Goal: Information Seeking & Learning: Learn about a topic

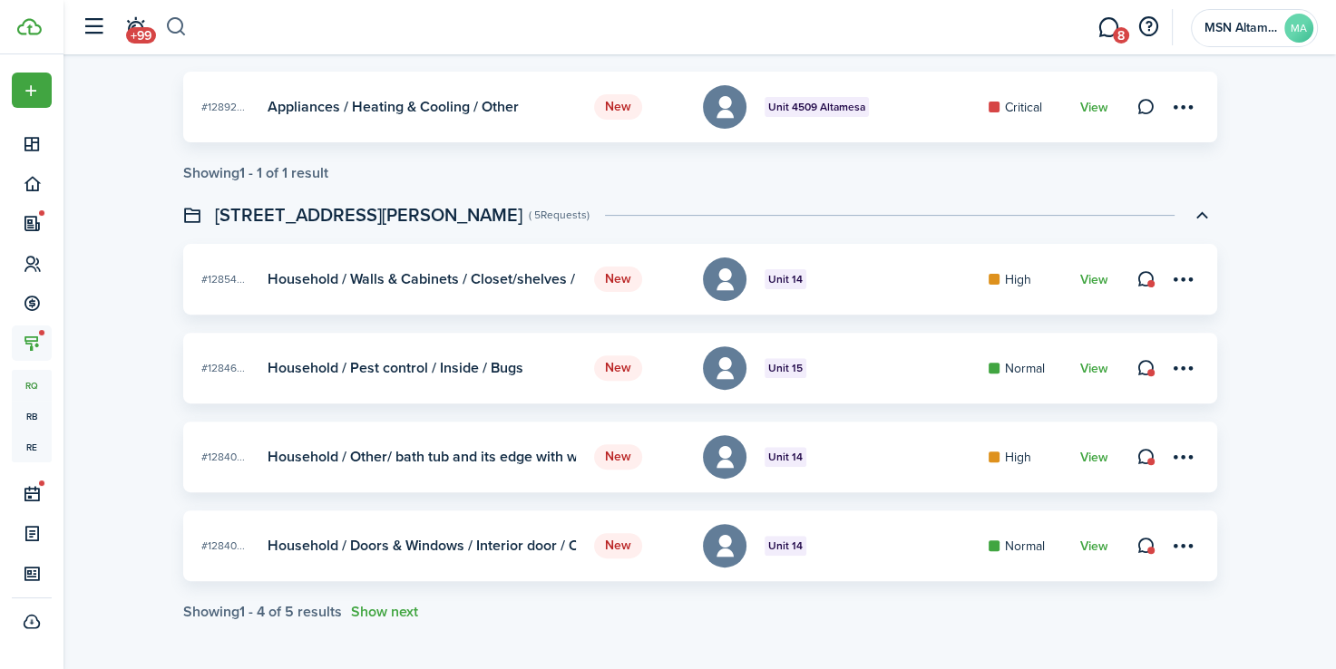
scroll to position [521, 0]
click at [173, 28] on button "button" at bounding box center [176, 27] width 23 height 31
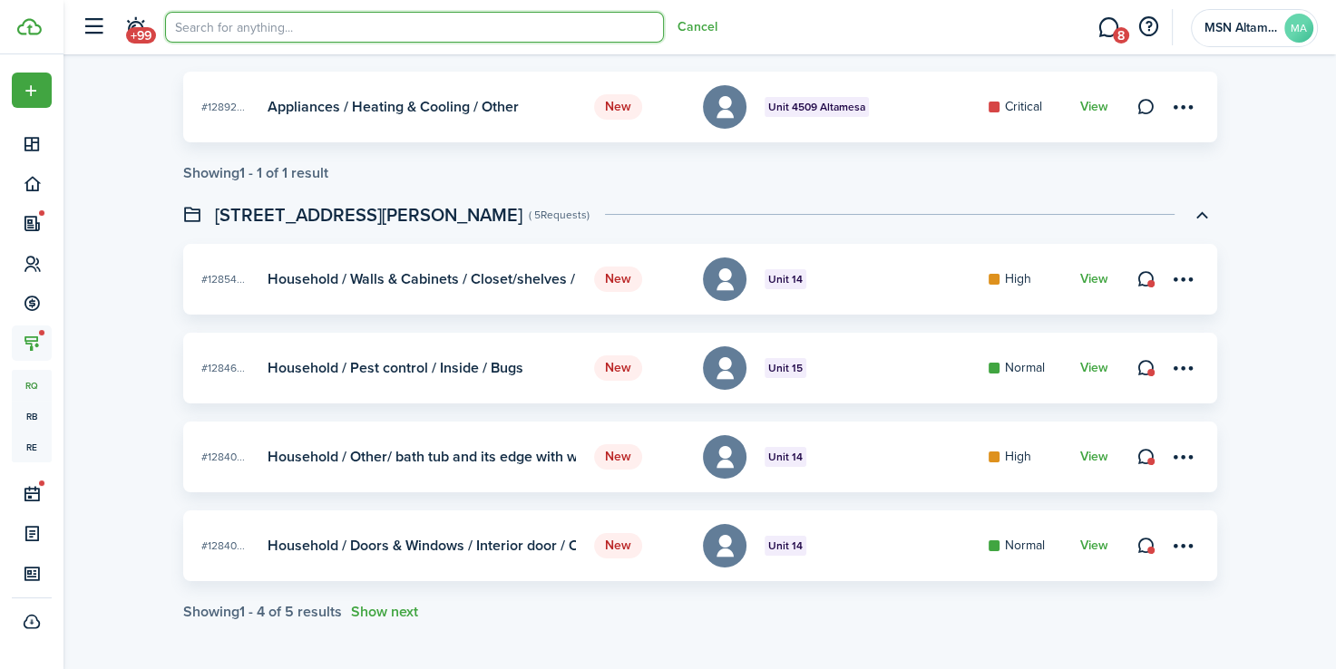
scroll to position [0, 0]
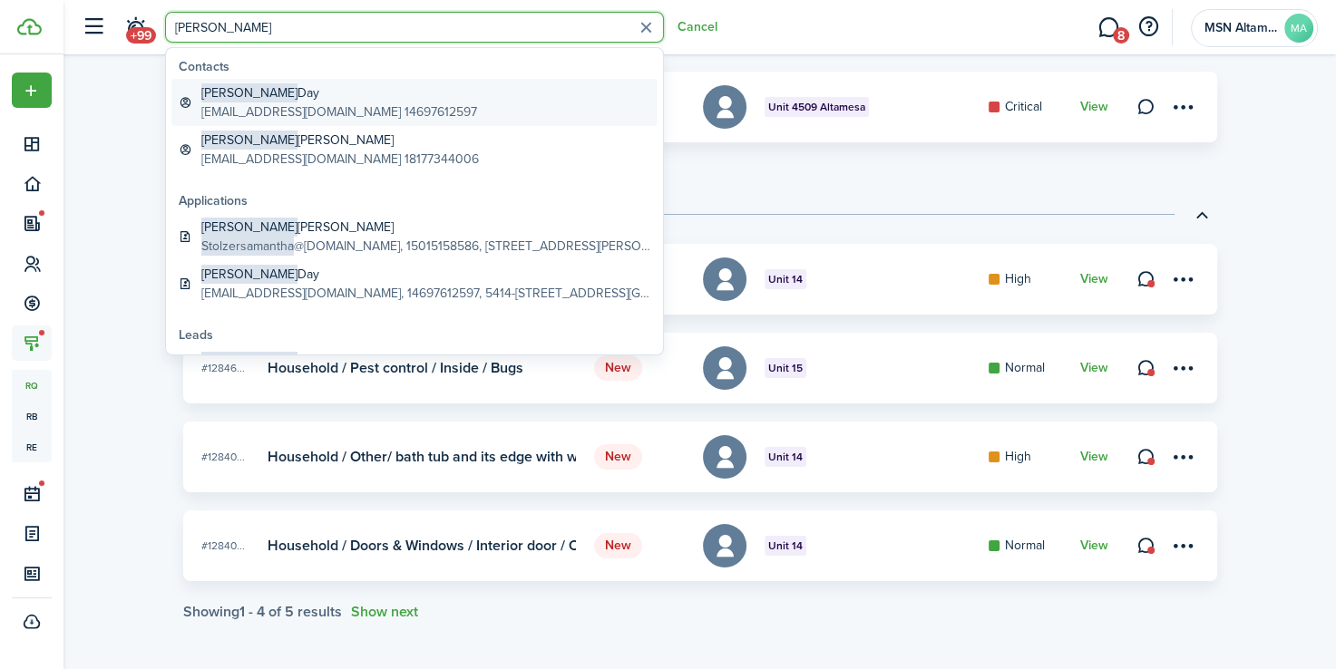
type input "[PERSON_NAME]"
click at [296, 85] on global-search-item-title "[PERSON_NAME]" at bounding box center [339, 92] width 276 height 19
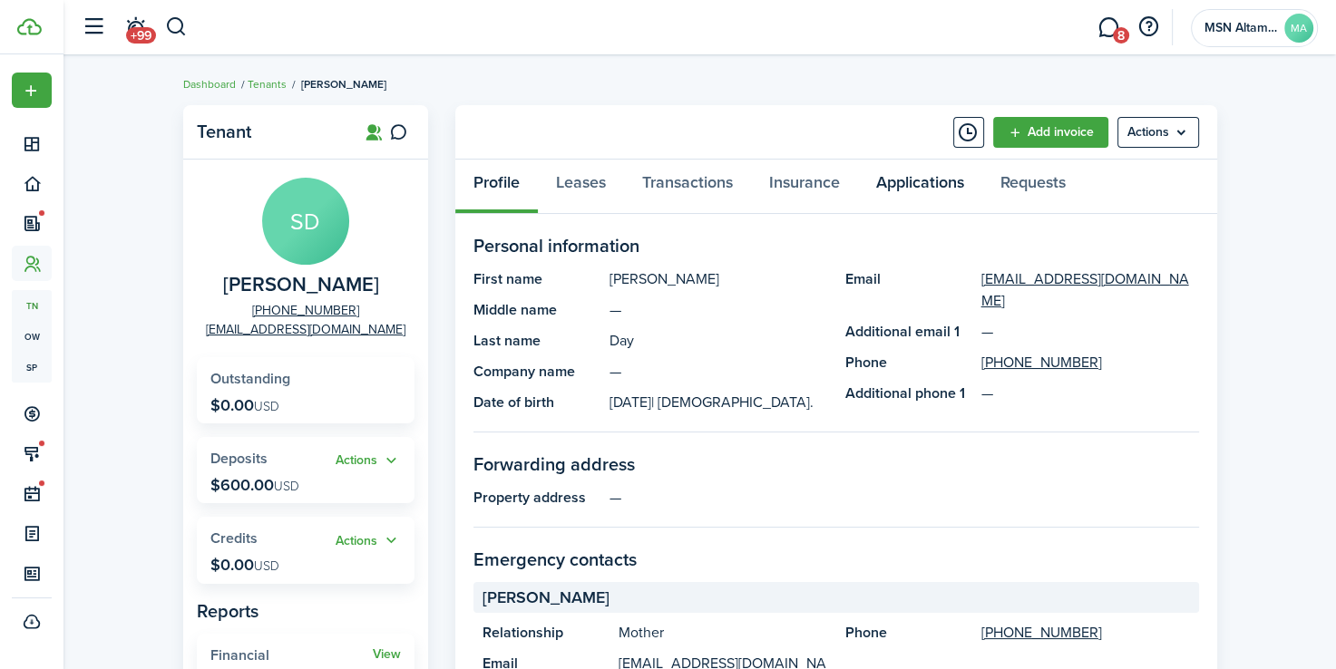
click at [915, 190] on link "Applications" at bounding box center [920, 187] width 124 height 54
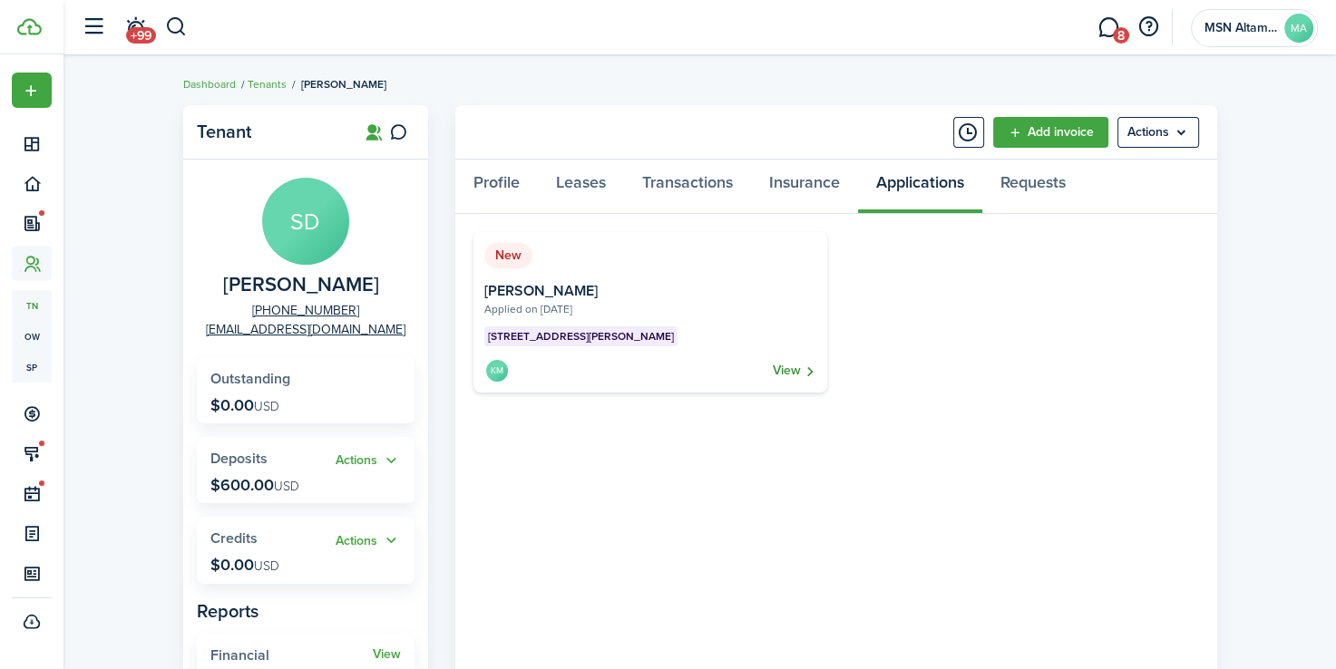
click at [801, 377] on link "View" at bounding box center [795, 370] width 44 height 25
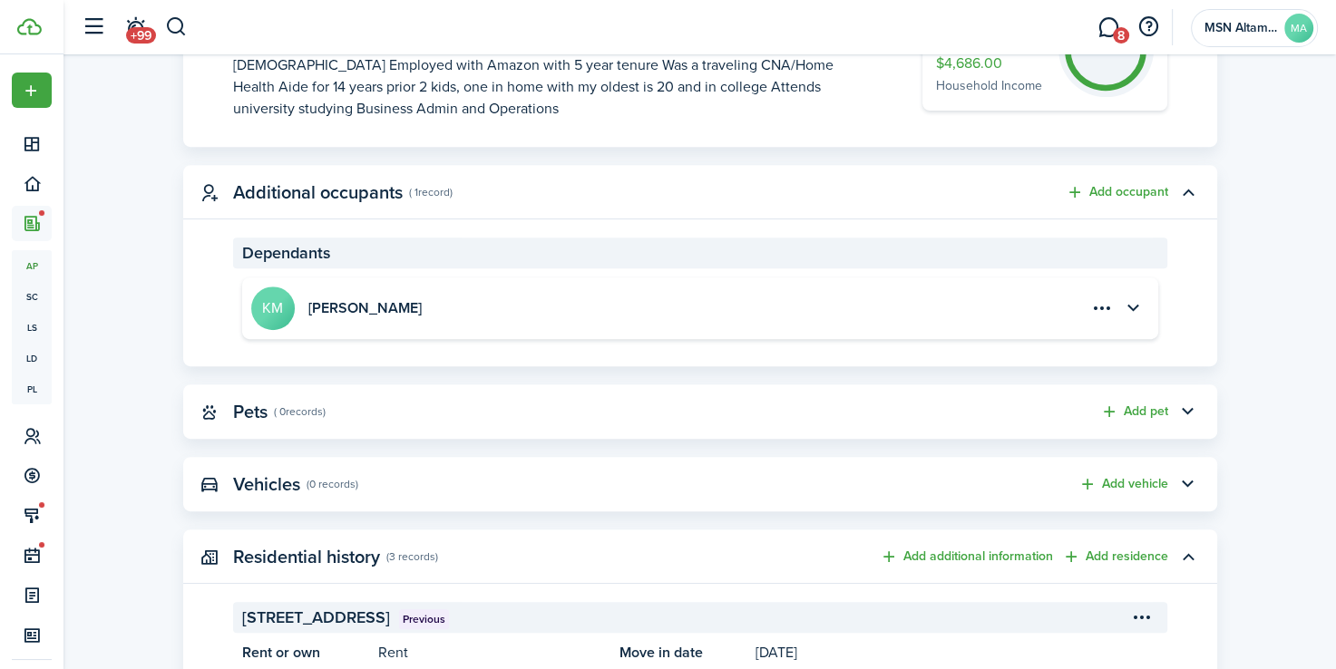
scroll to position [720, 0]
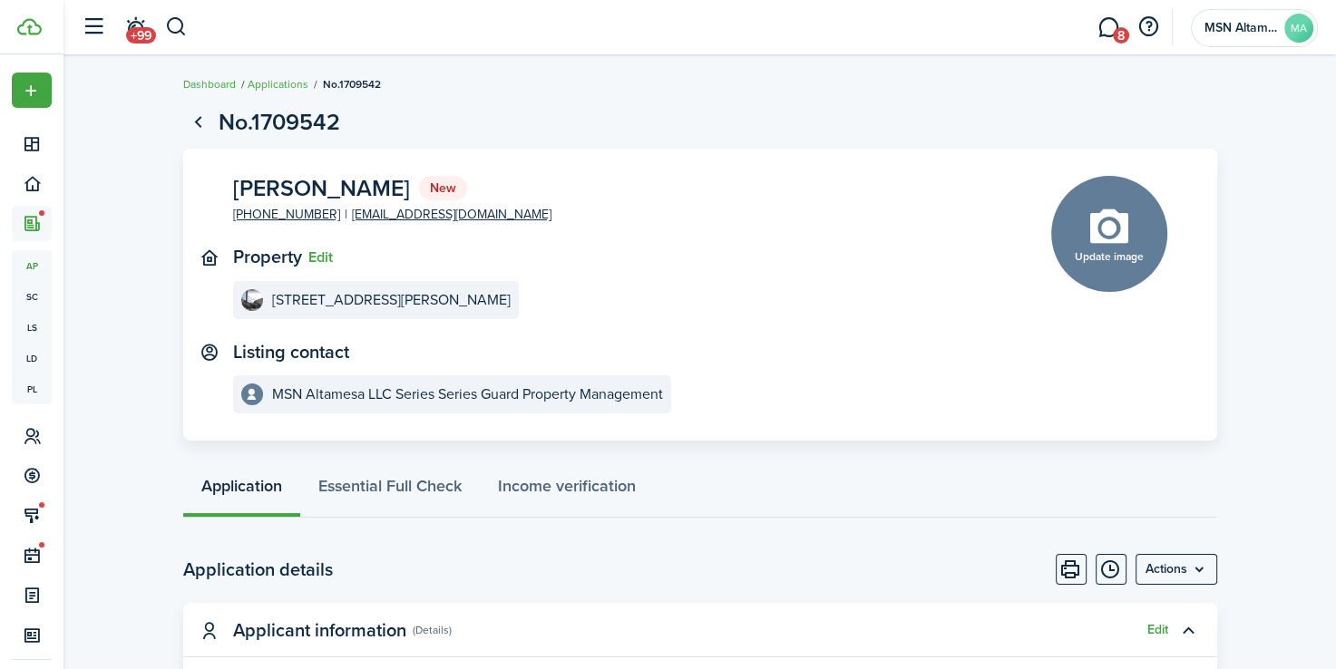
scroll to position [0, 0]
click at [394, 481] on link "Essential Full Check" at bounding box center [390, 490] width 180 height 54
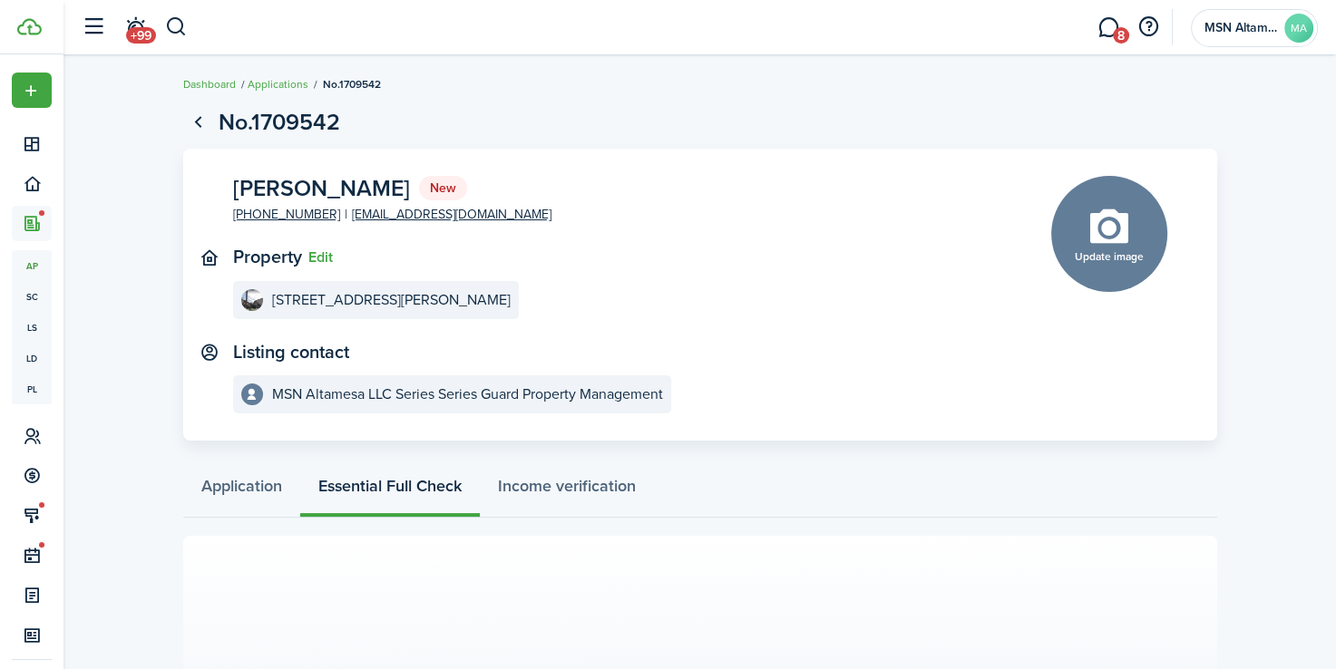
scroll to position [207, 0]
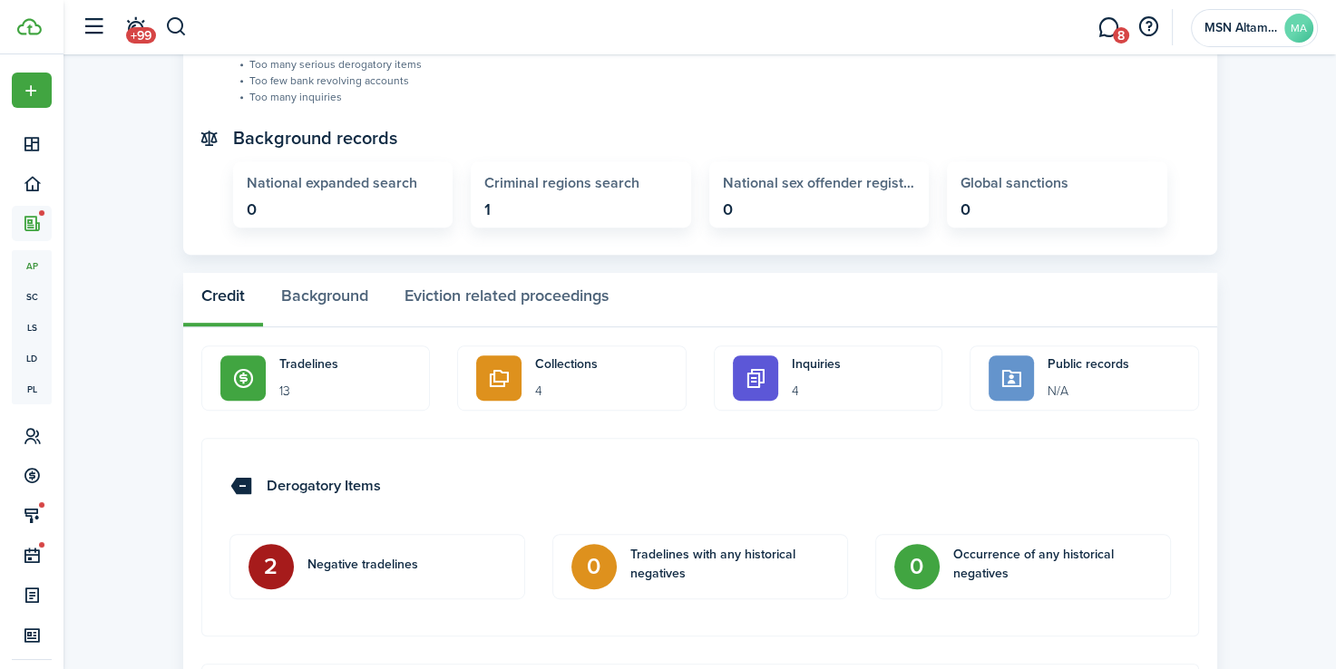
scroll to position [817, 0]
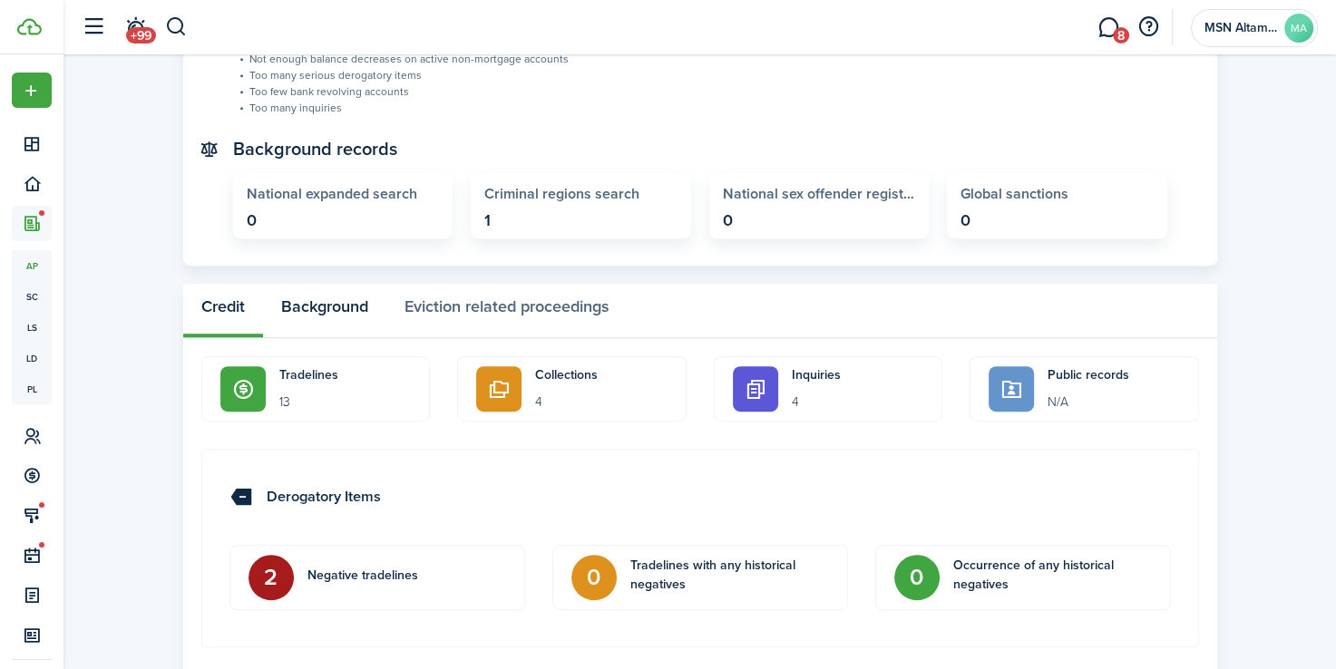
click at [325, 314] on button "Background" at bounding box center [324, 311] width 123 height 54
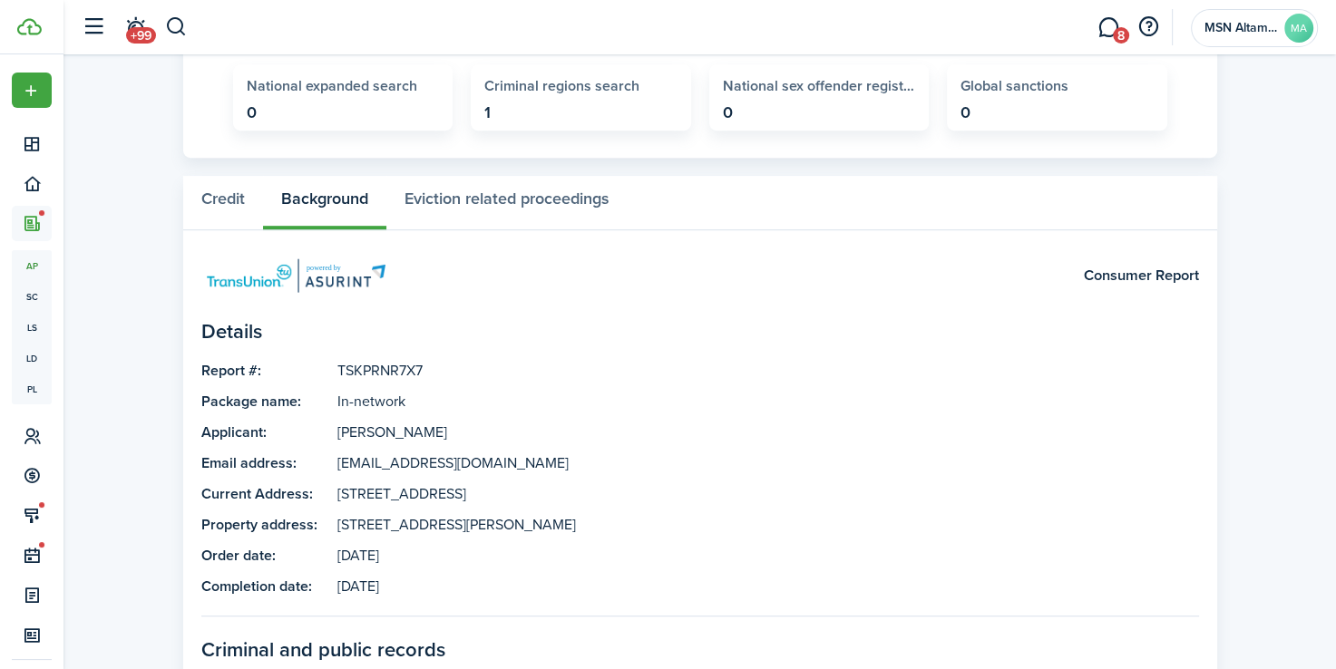
scroll to position [873, 0]
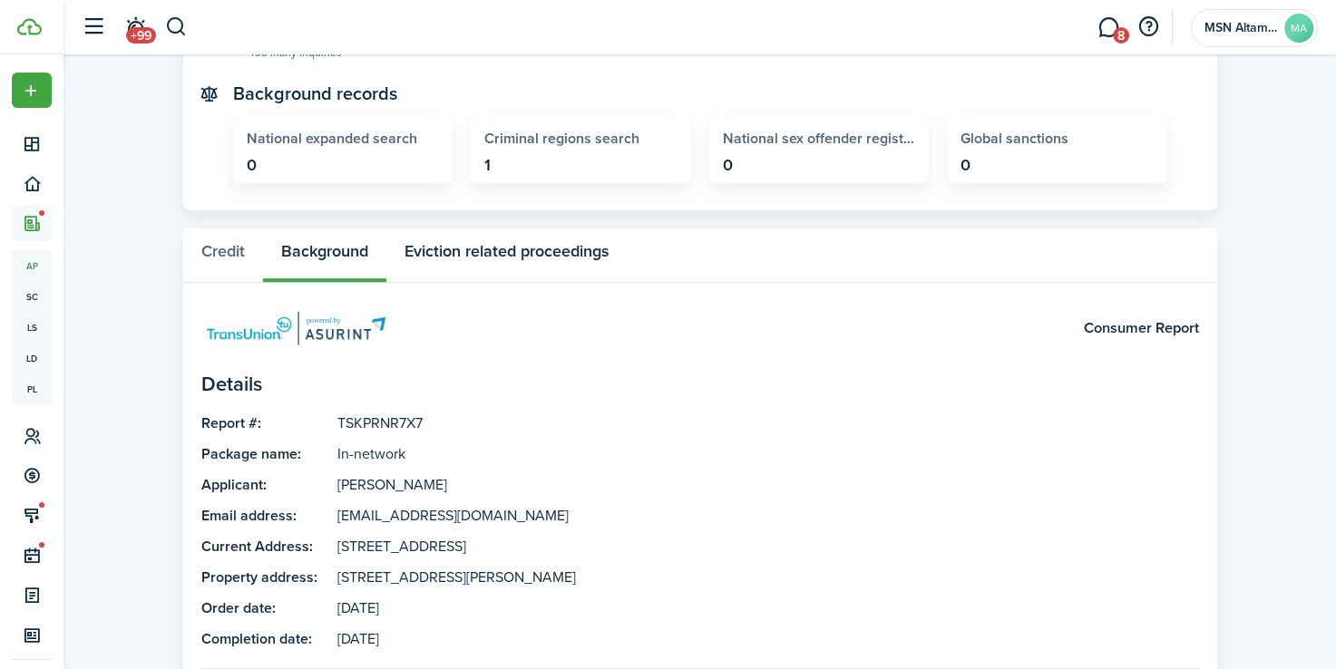
click at [492, 259] on button "Eviction related proceedings" at bounding box center [506, 256] width 240 height 54
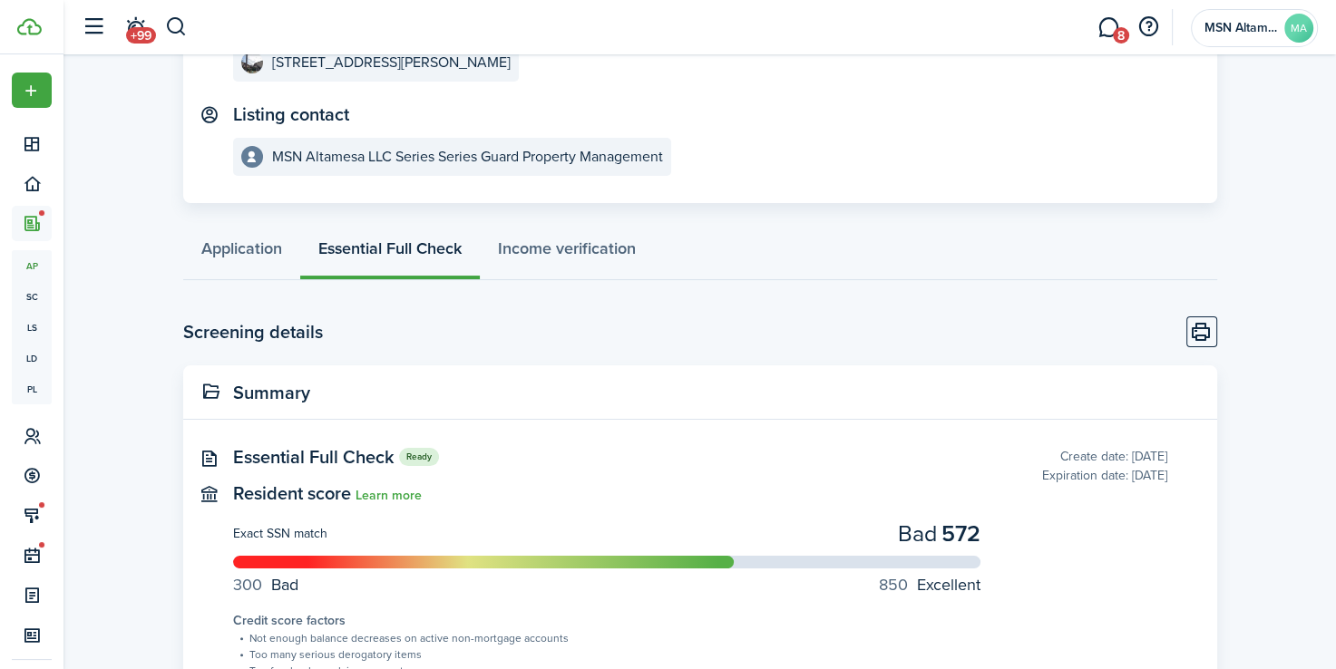
scroll to position [214, 0]
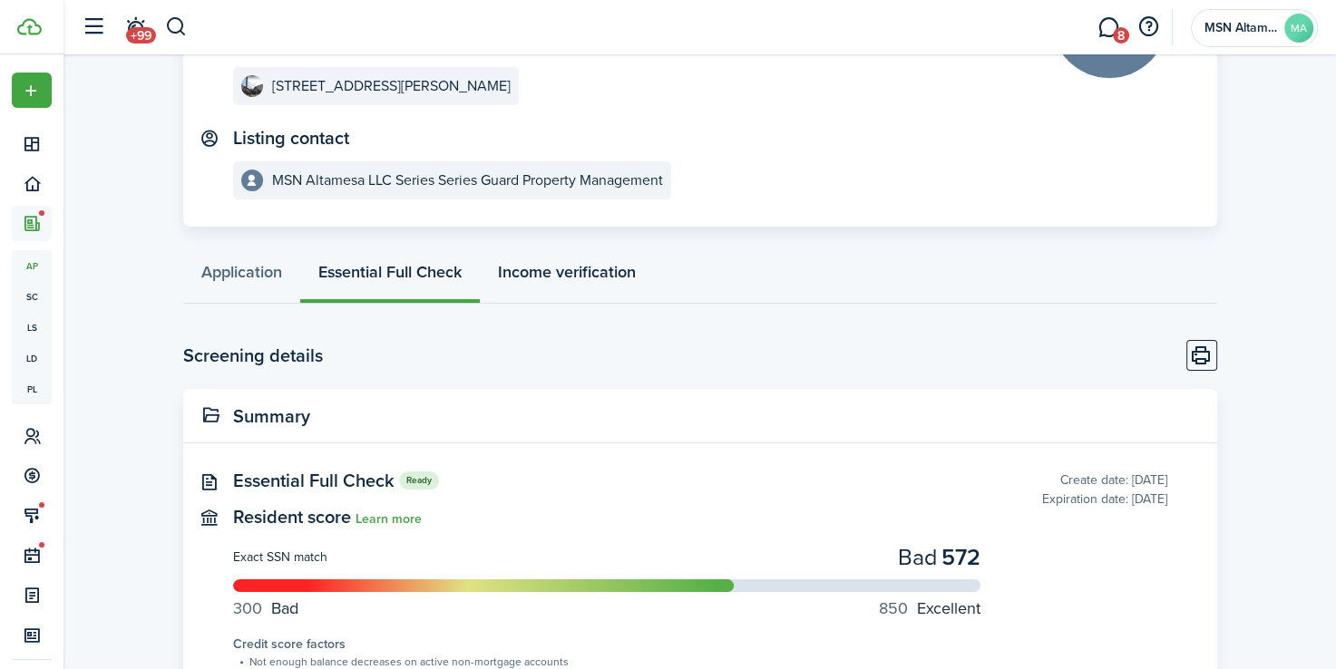
click at [569, 276] on link "Income verification" at bounding box center [567, 276] width 174 height 54
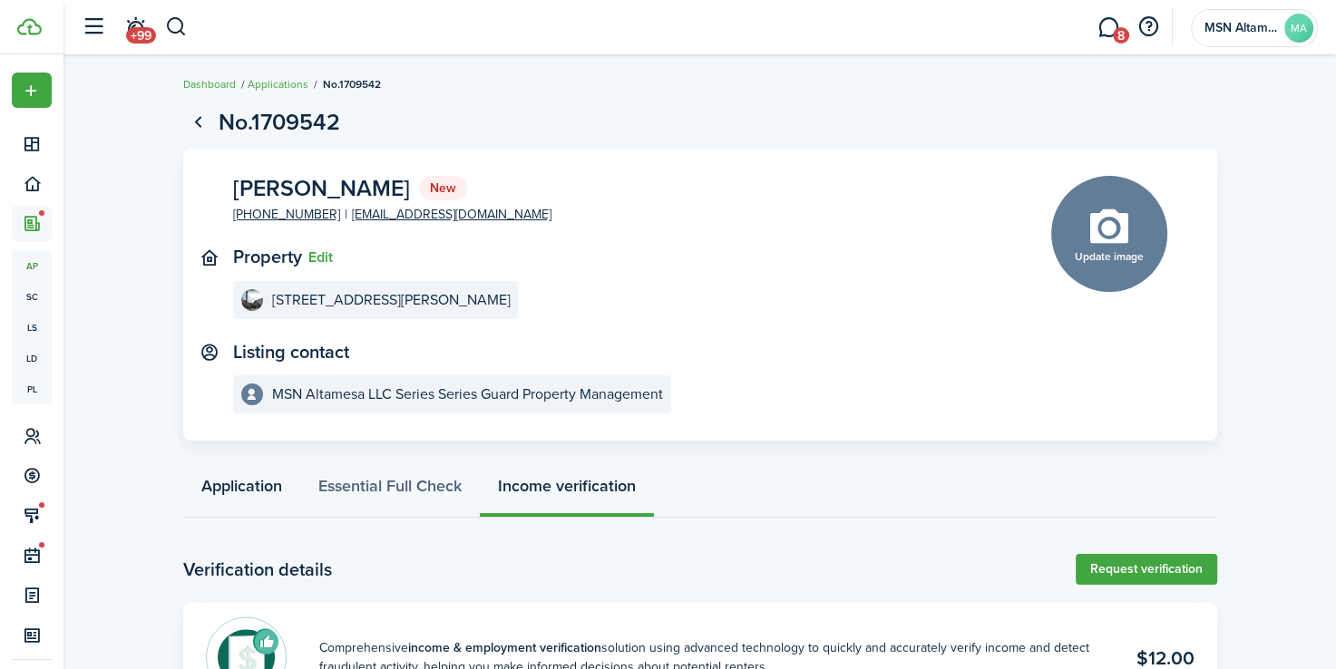
click at [243, 487] on link "Application" at bounding box center [241, 490] width 117 height 54
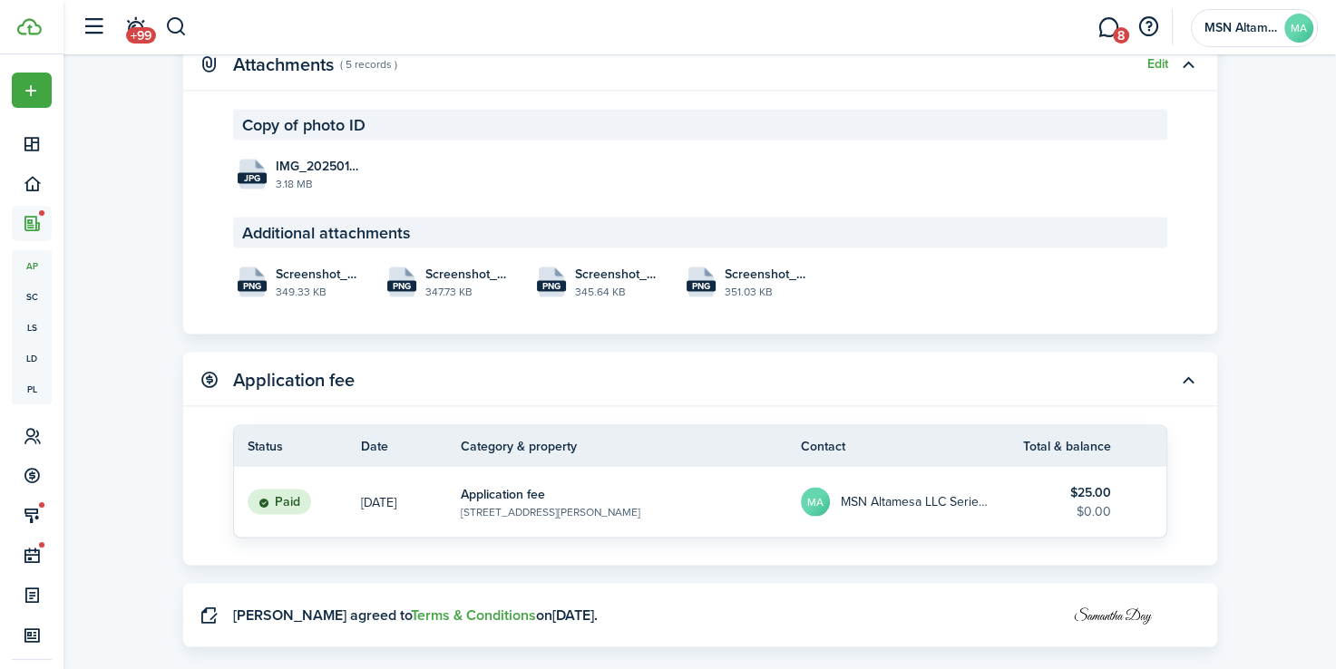
scroll to position [3541, 0]
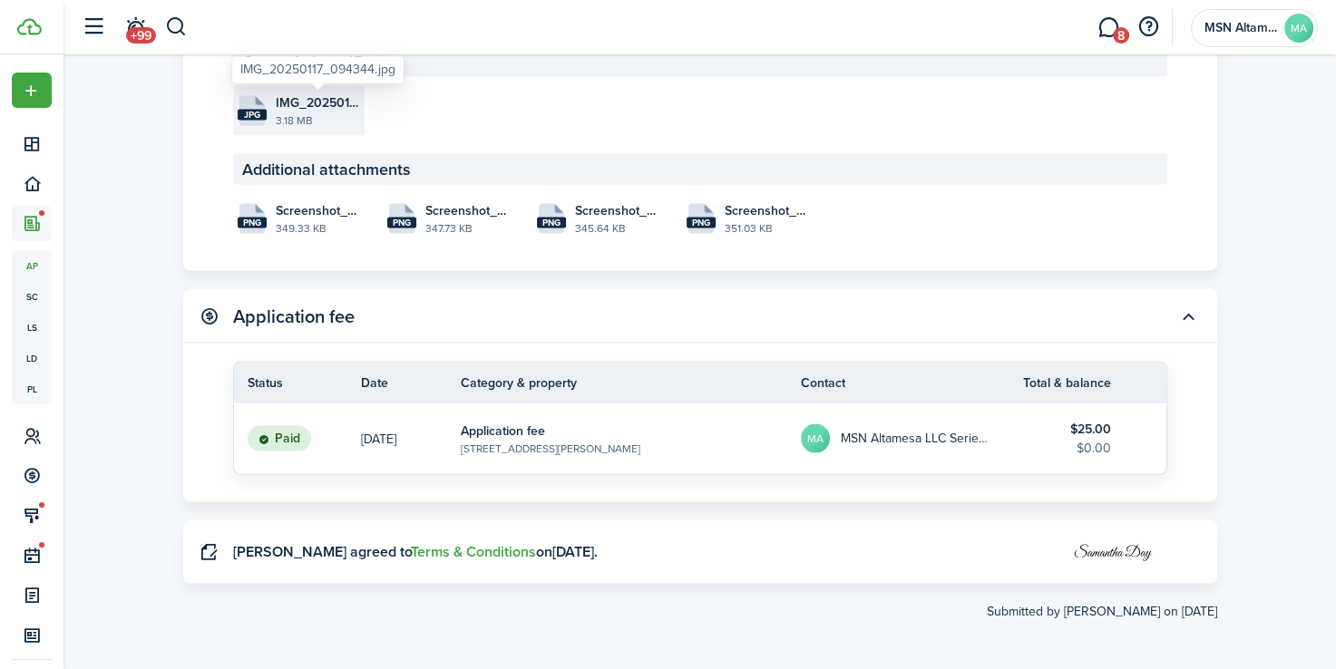
click at [299, 107] on span "IMG_20250117_094344.jpg" at bounding box center [318, 102] width 84 height 19
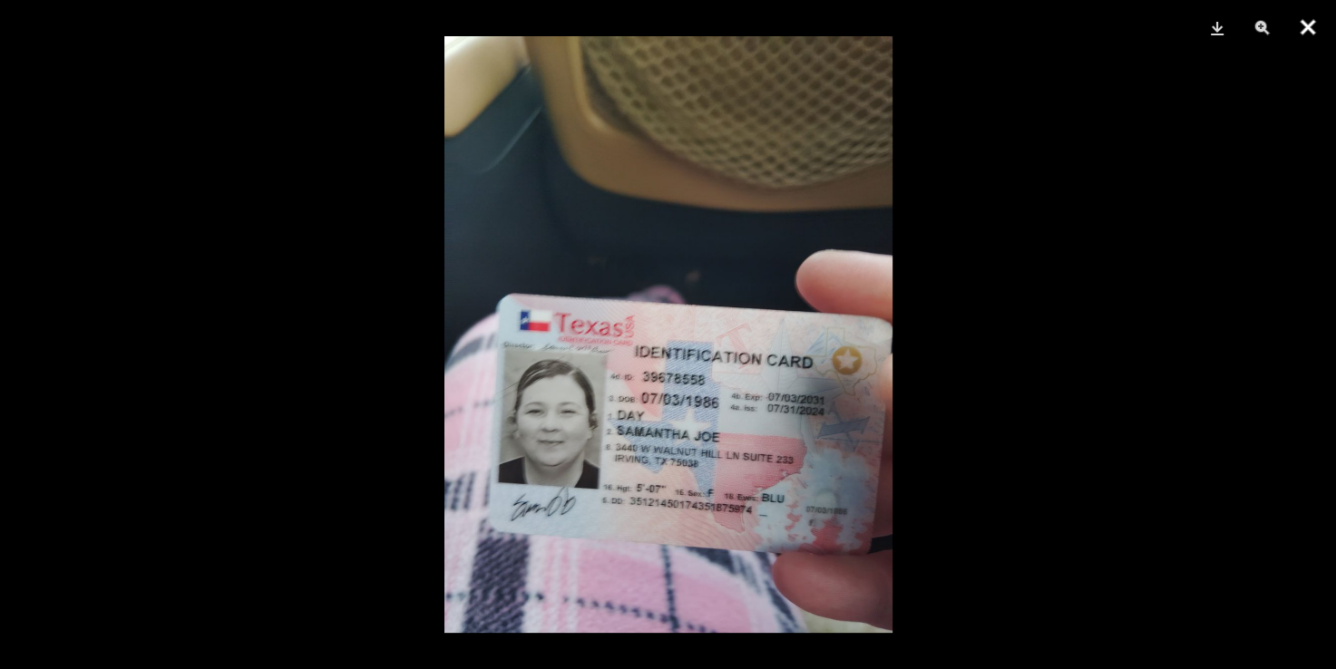
click at [1302, 29] on button "Close" at bounding box center [1307, 27] width 45 height 54
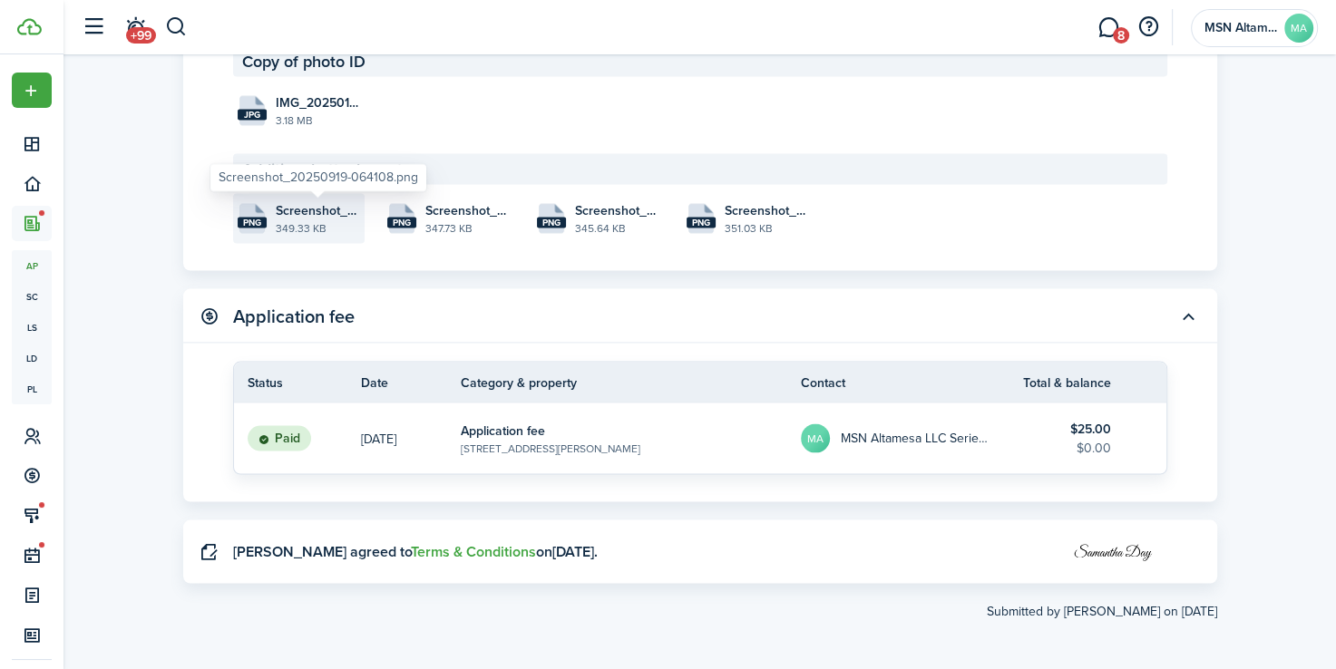
click at [311, 215] on span "Screenshot_20250919-064108.png" at bounding box center [318, 210] width 84 height 19
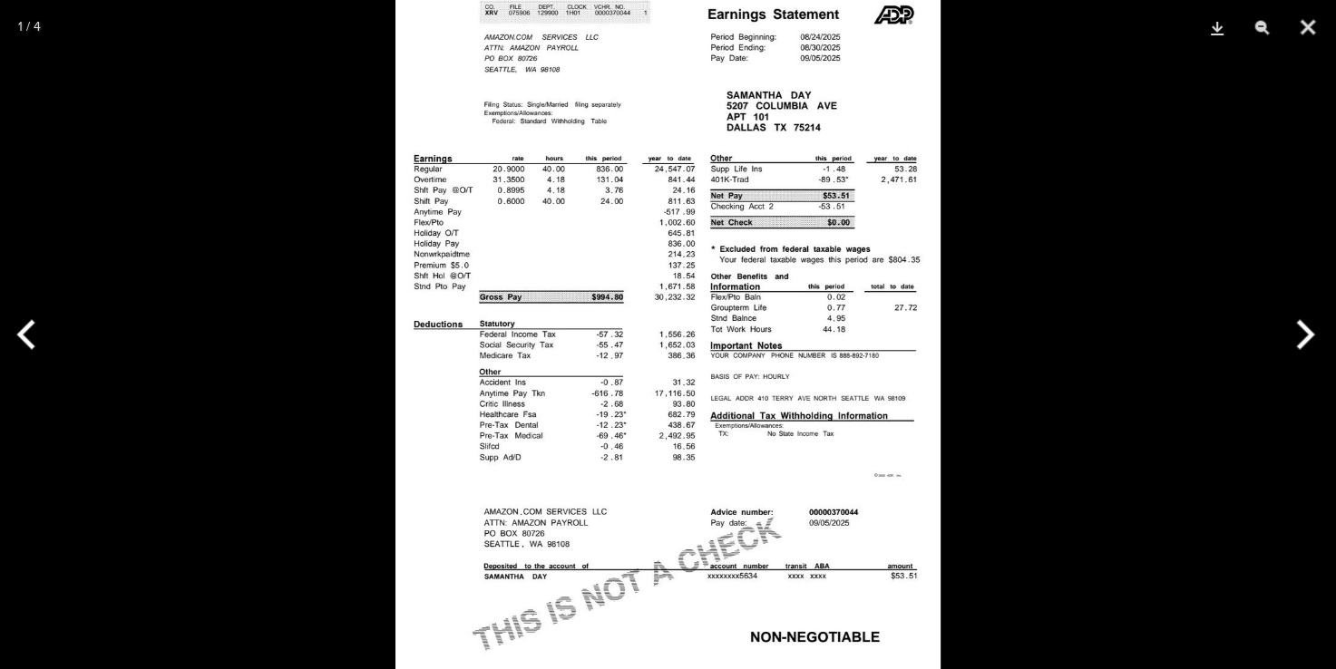
click at [1298, 319] on button "Next" at bounding box center [1302, 334] width 68 height 91
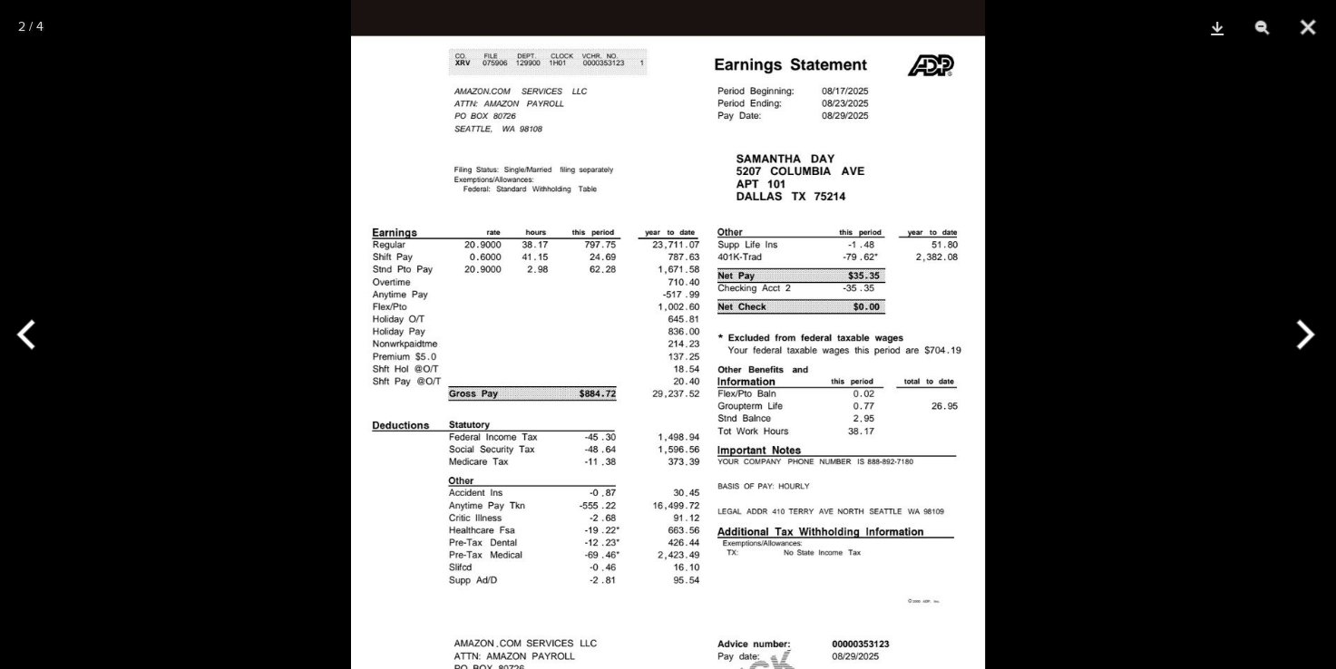
click at [1302, 336] on button "Next" at bounding box center [1302, 334] width 68 height 91
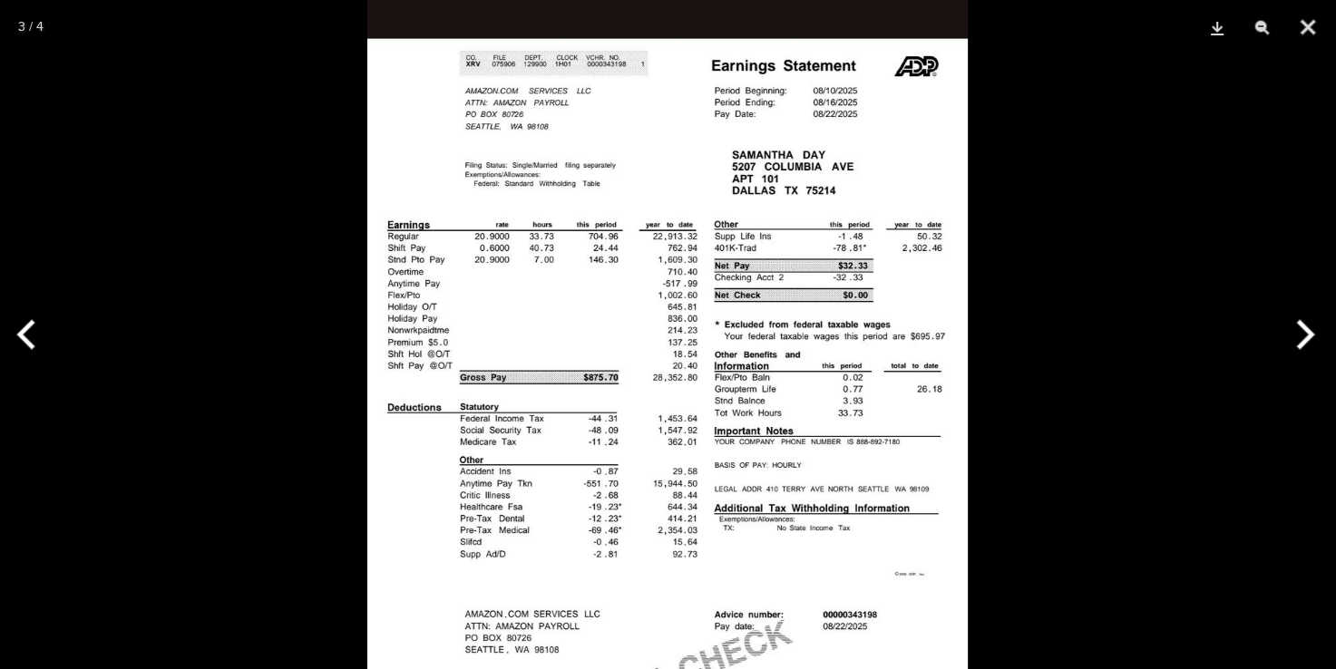
click at [1300, 320] on button "Next" at bounding box center [1302, 334] width 68 height 91
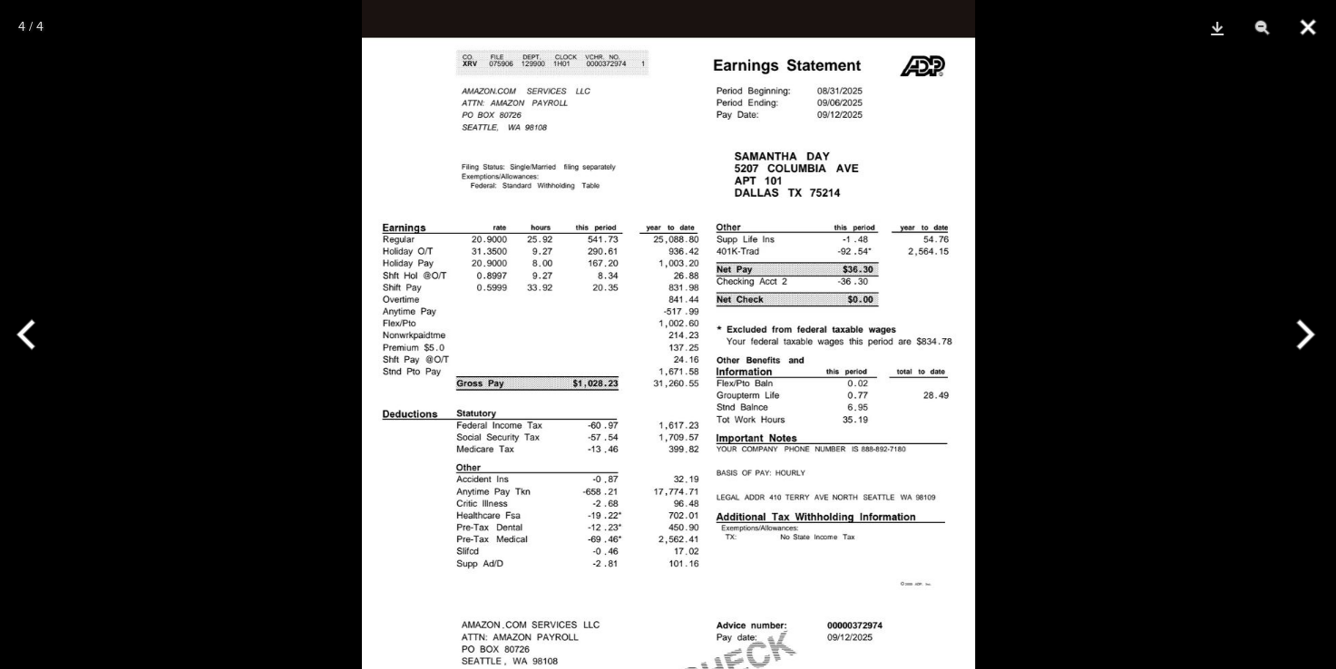
click at [1313, 33] on button "Close" at bounding box center [1307, 27] width 45 height 54
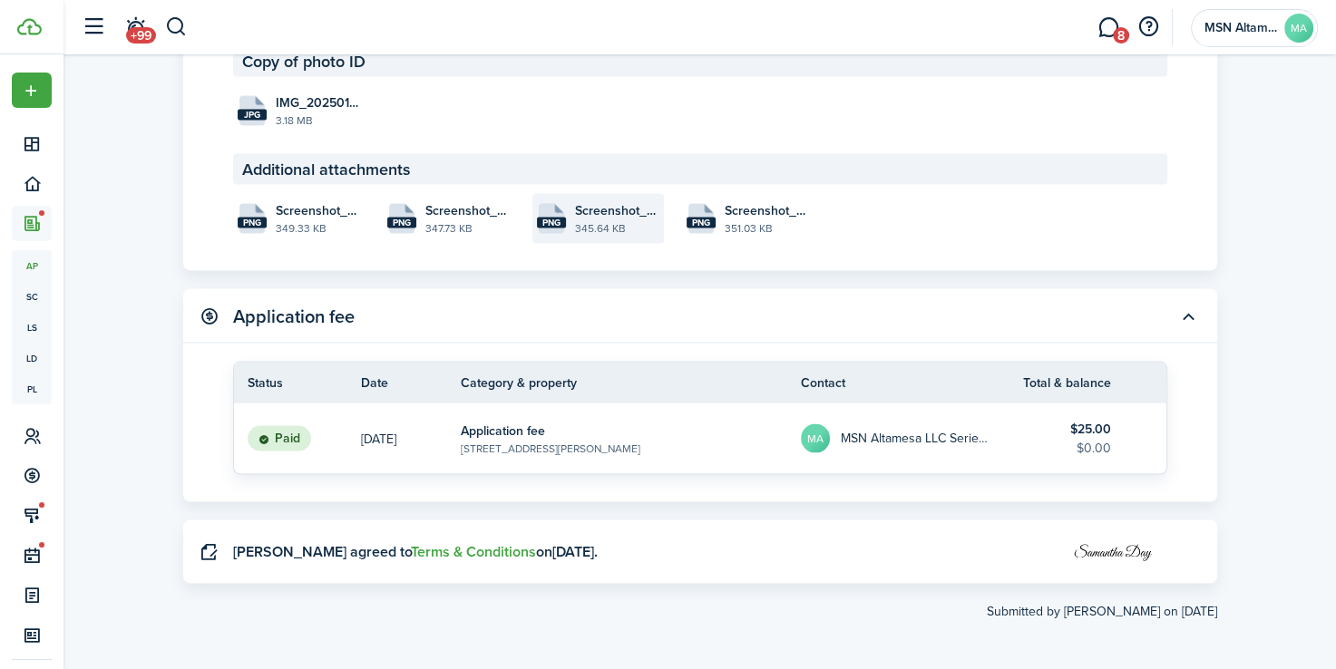
click at [541, 218] on file-extension "png" at bounding box center [551, 223] width 29 height 11
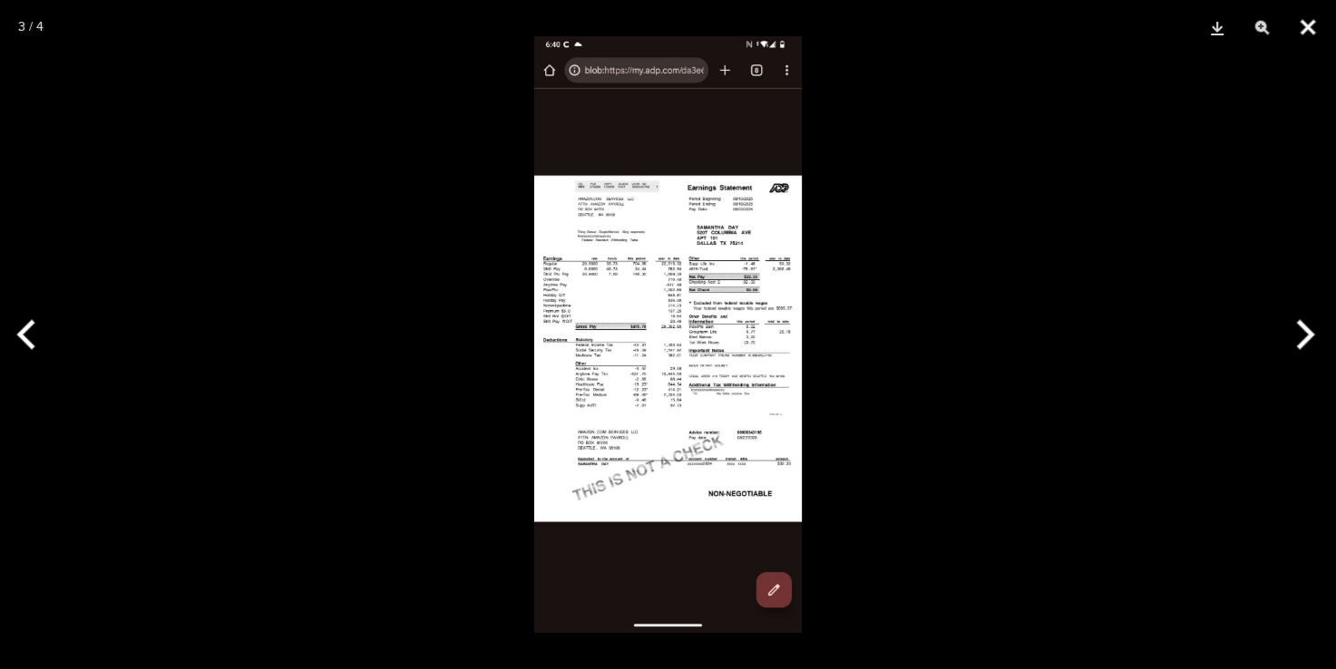
click at [1301, 23] on button "Close" at bounding box center [1307, 27] width 45 height 54
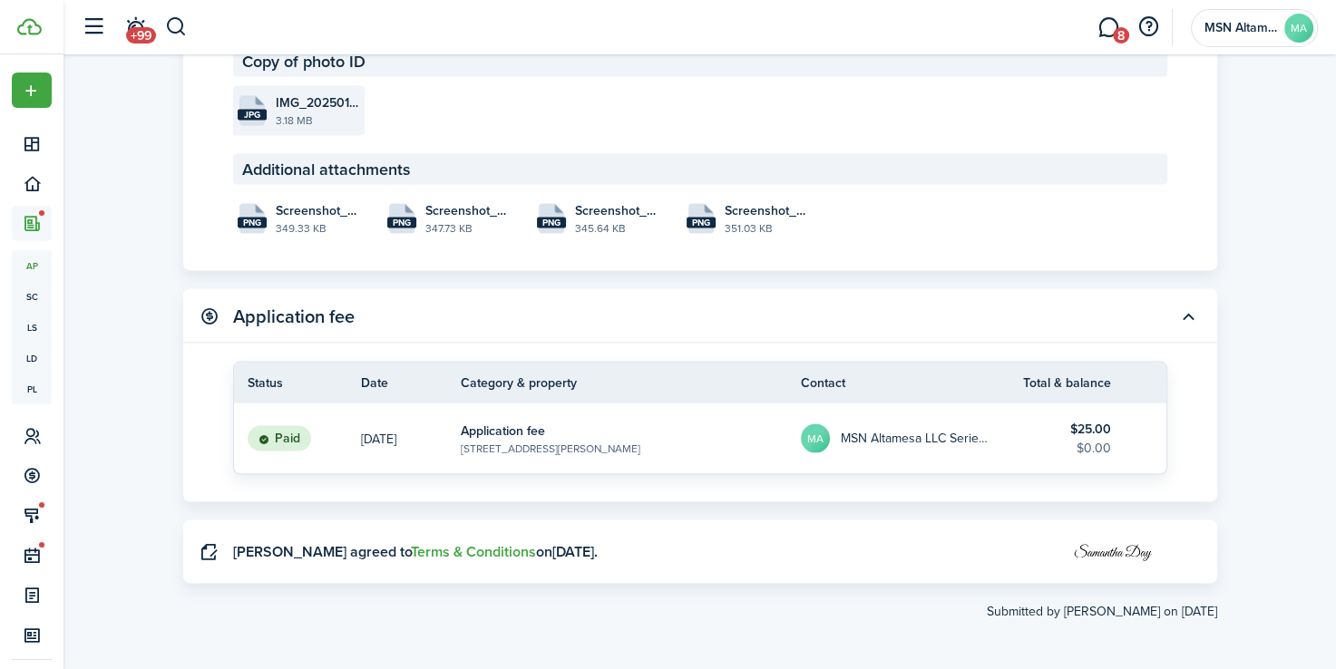
click at [280, 121] on file-size "3.18 MB" at bounding box center [318, 120] width 84 height 16
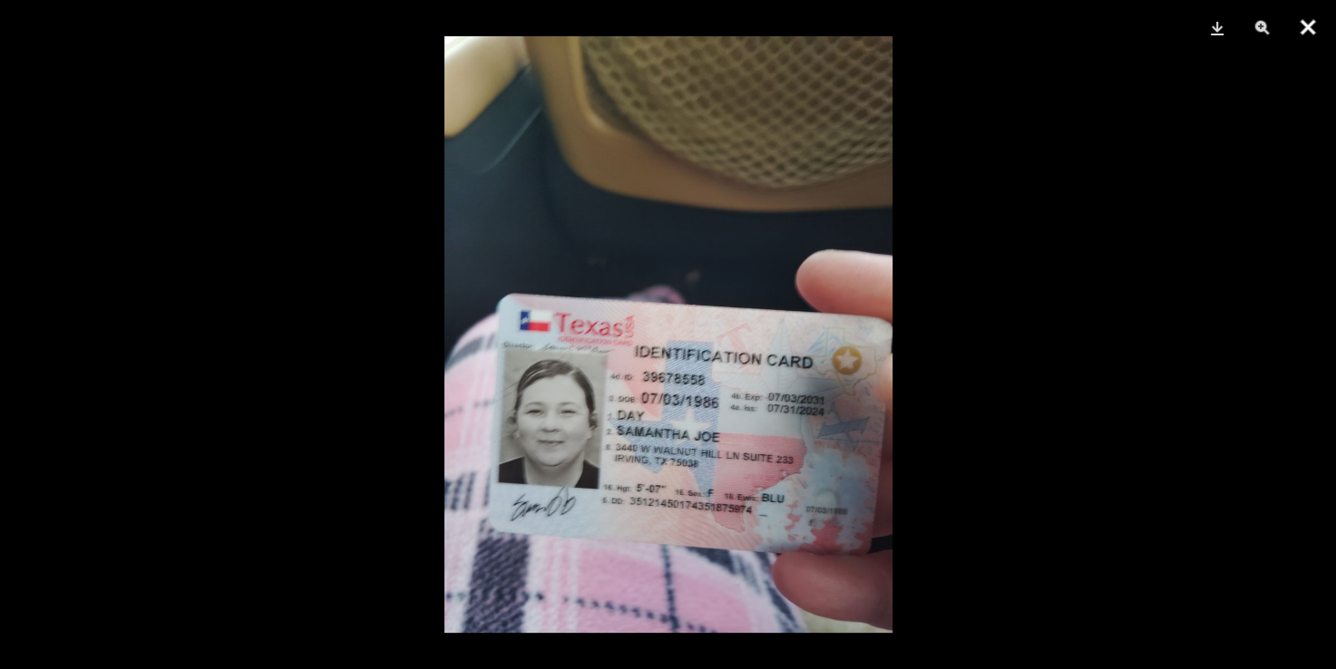
click at [1302, 29] on button "Close" at bounding box center [1307, 27] width 45 height 54
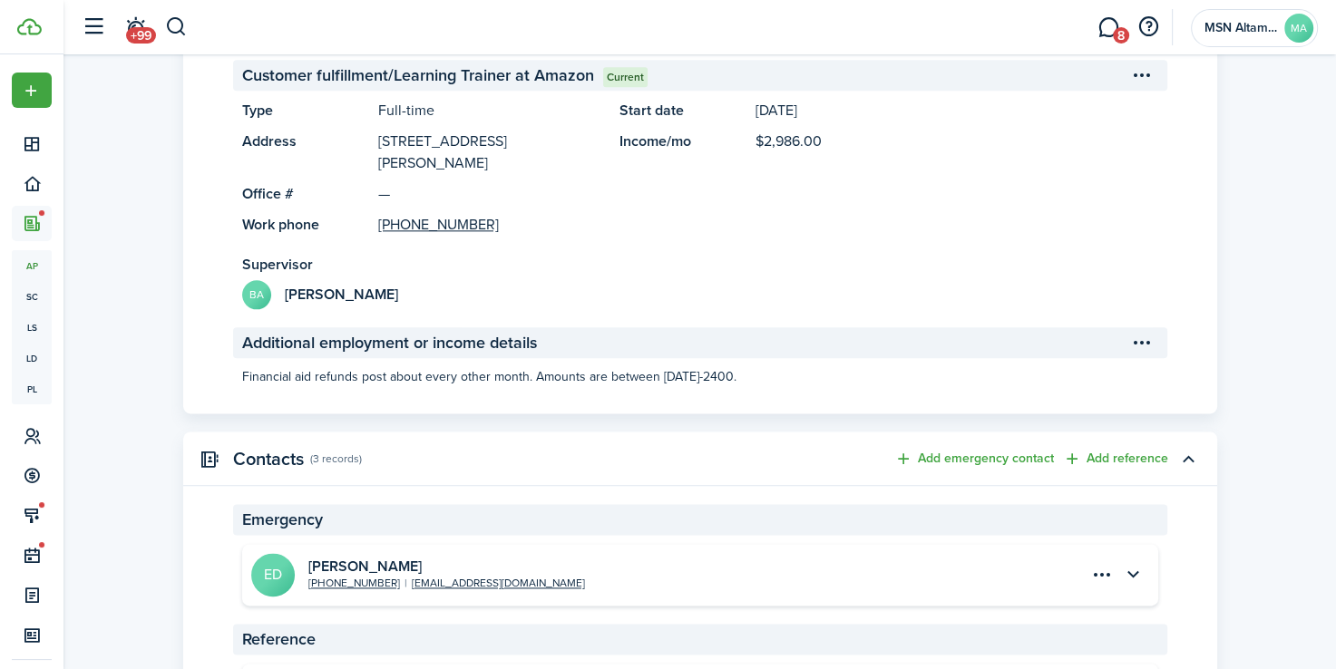
scroll to position [2093, 0]
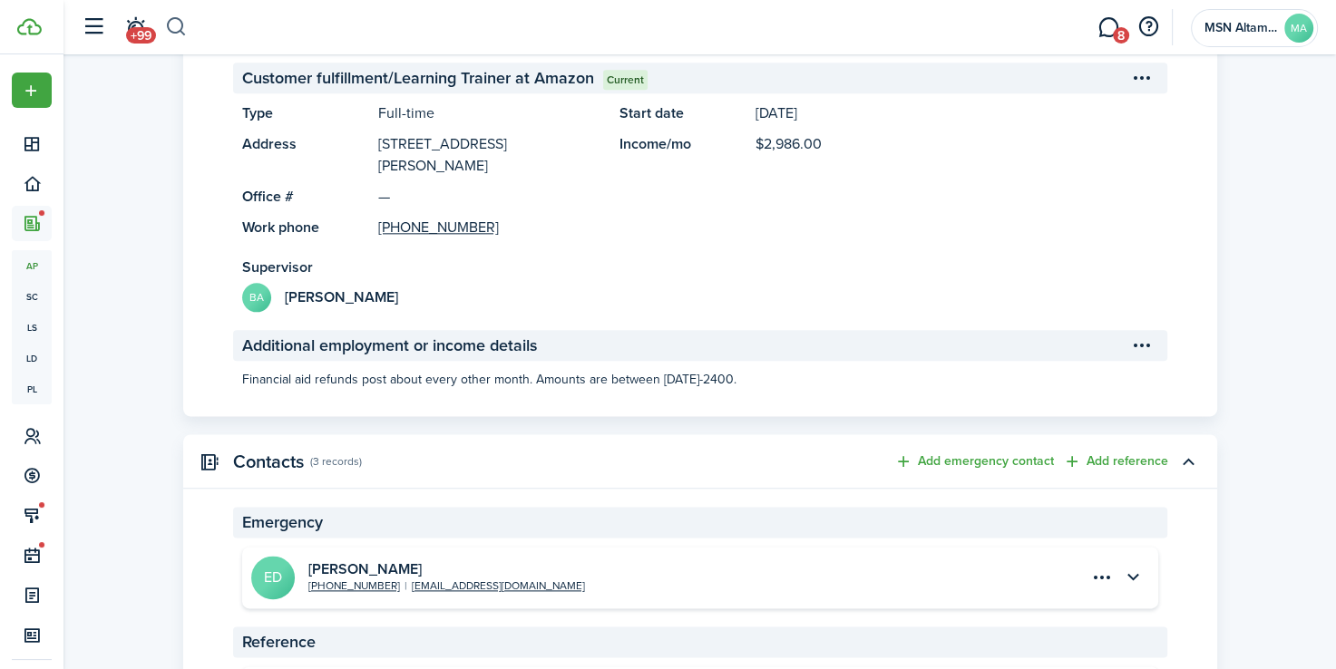
click at [182, 24] on button "button" at bounding box center [176, 27] width 23 height 31
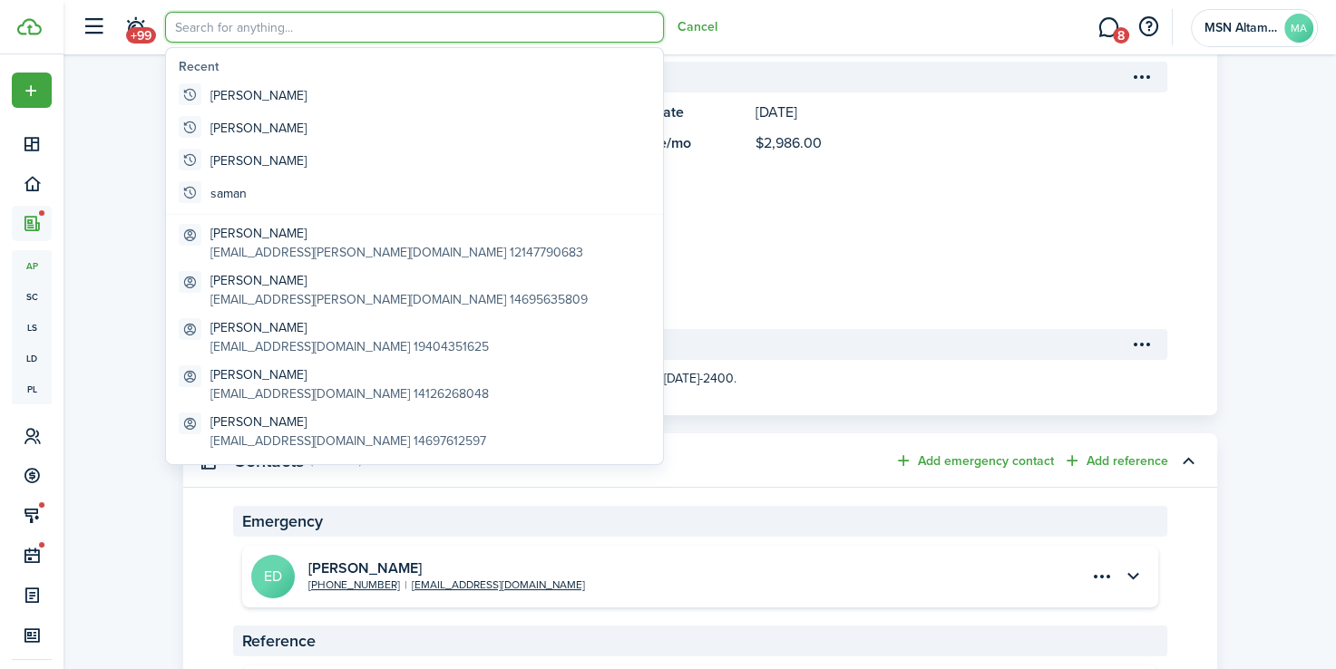
scroll to position [0, 0]
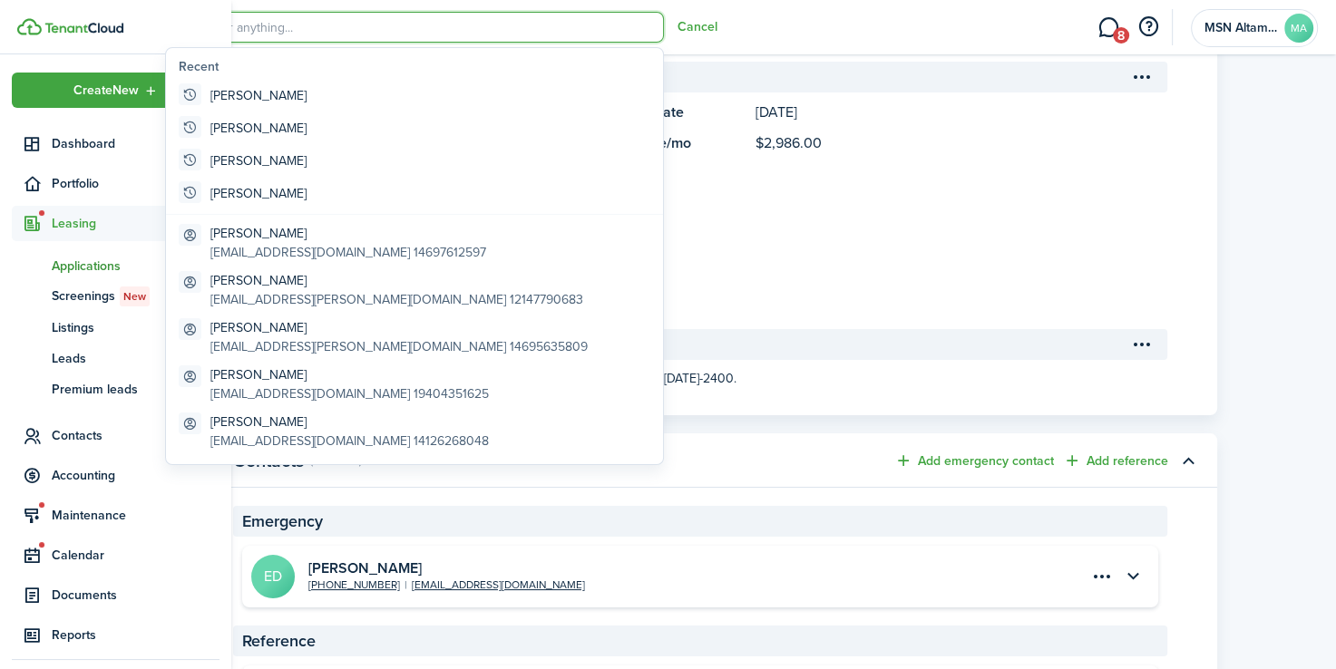
click at [88, 269] on span "Applications" at bounding box center [117, 266] width 131 height 19
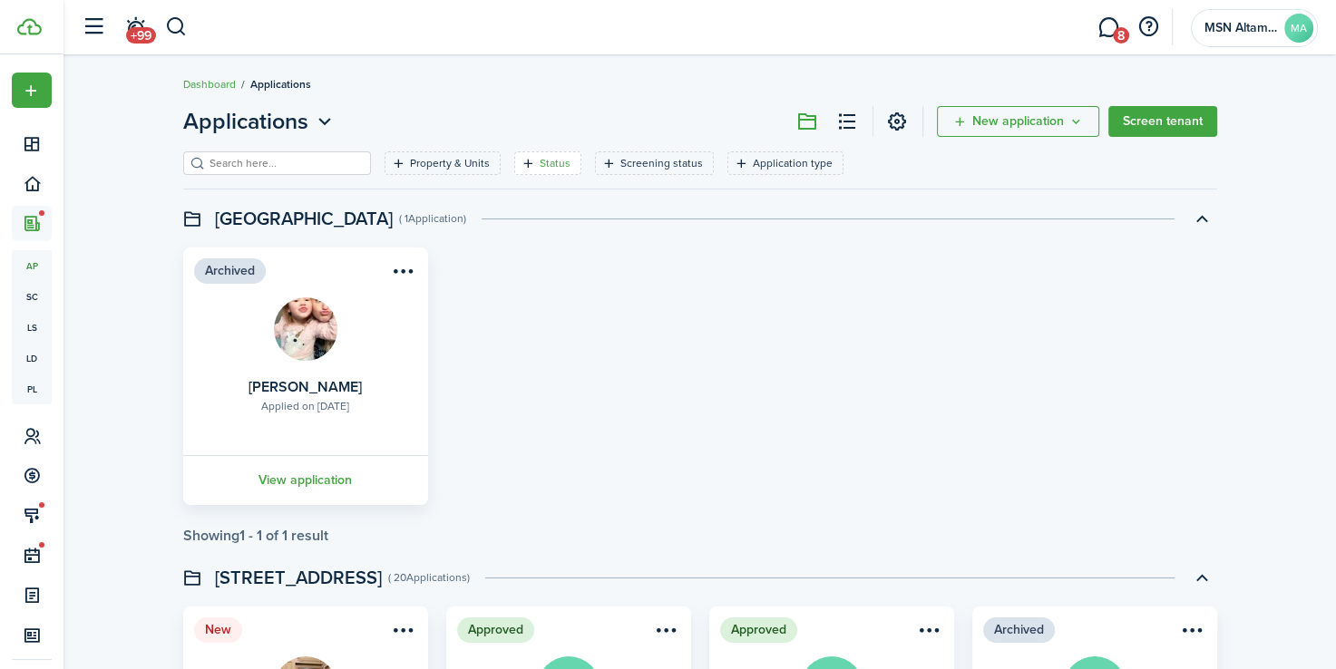
click at [540, 161] on filter-tag-label "Status" at bounding box center [555, 163] width 31 height 16
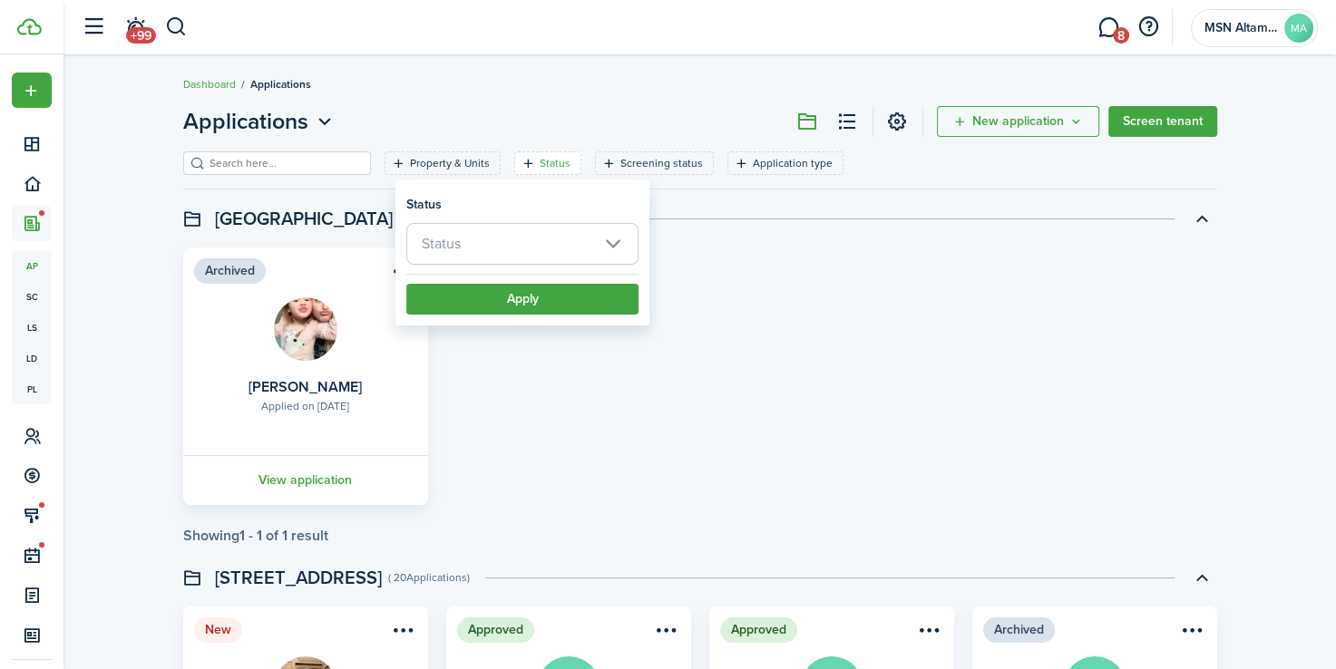
click at [475, 238] on span "Status" at bounding box center [522, 244] width 230 height 40
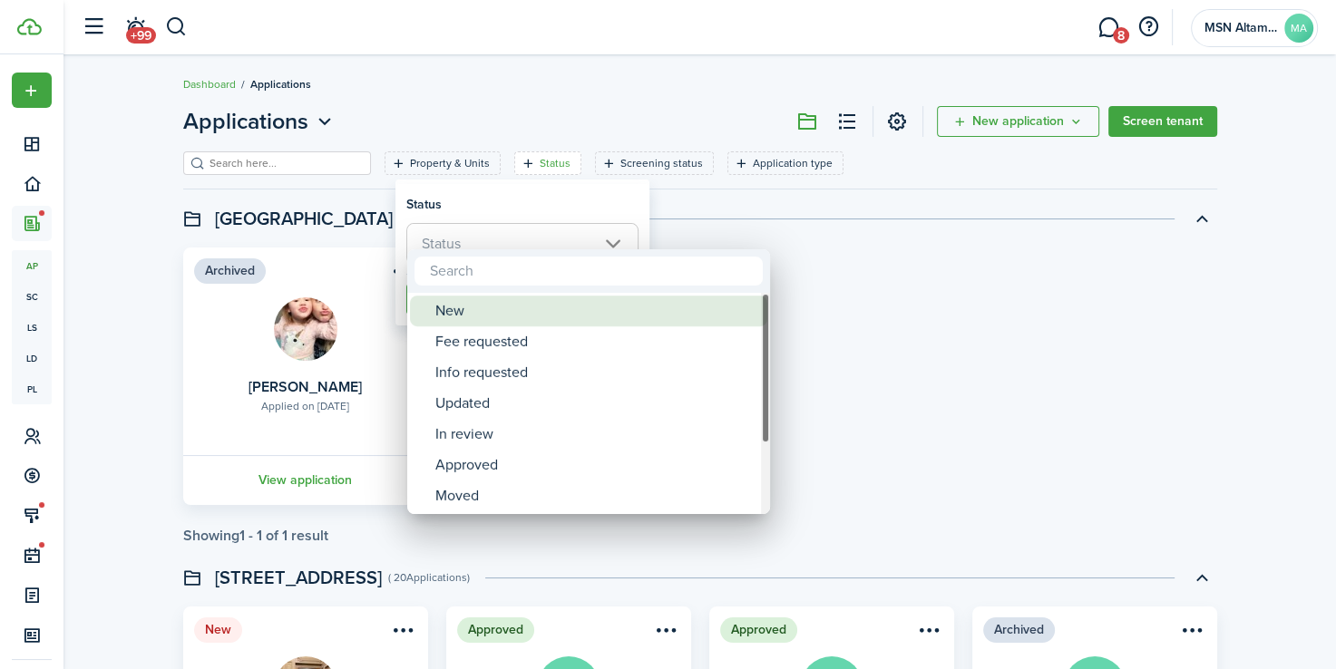
click at [473, 317] on div "New" at bounding box center [595, 311] width 321 height 31
type input "New"
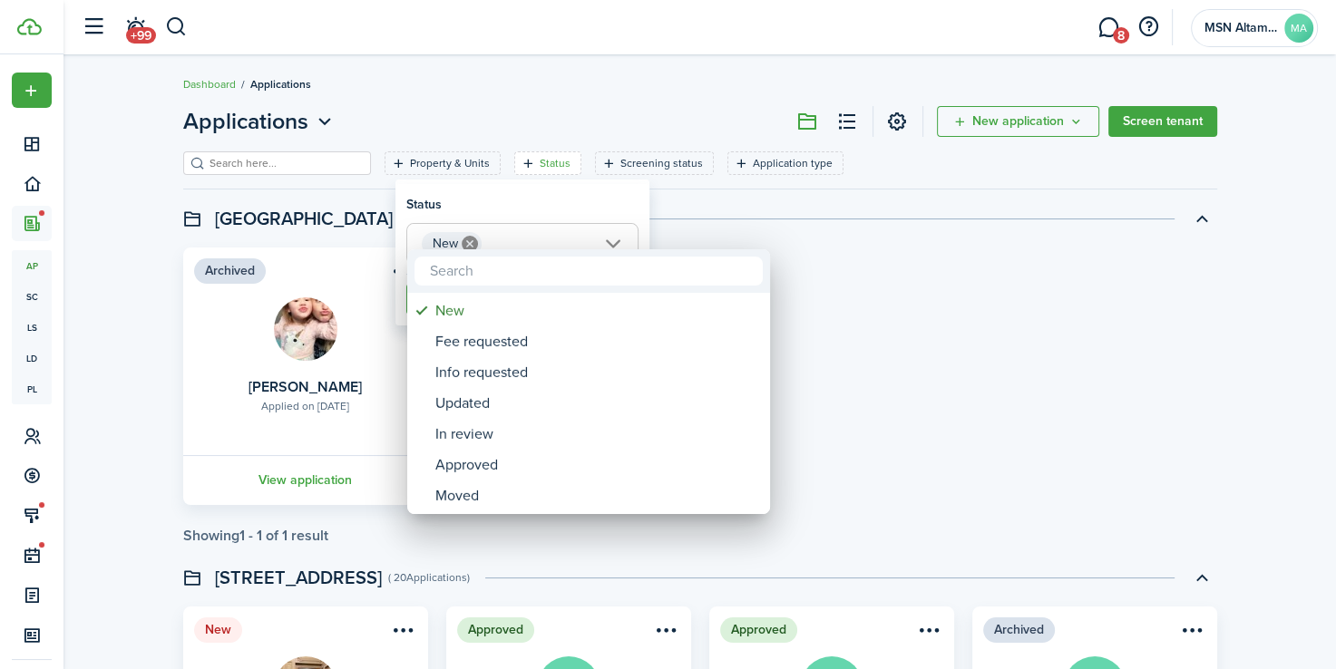
click at [544, 210] on div at bounding box center [668, 335] width 1626 height 960
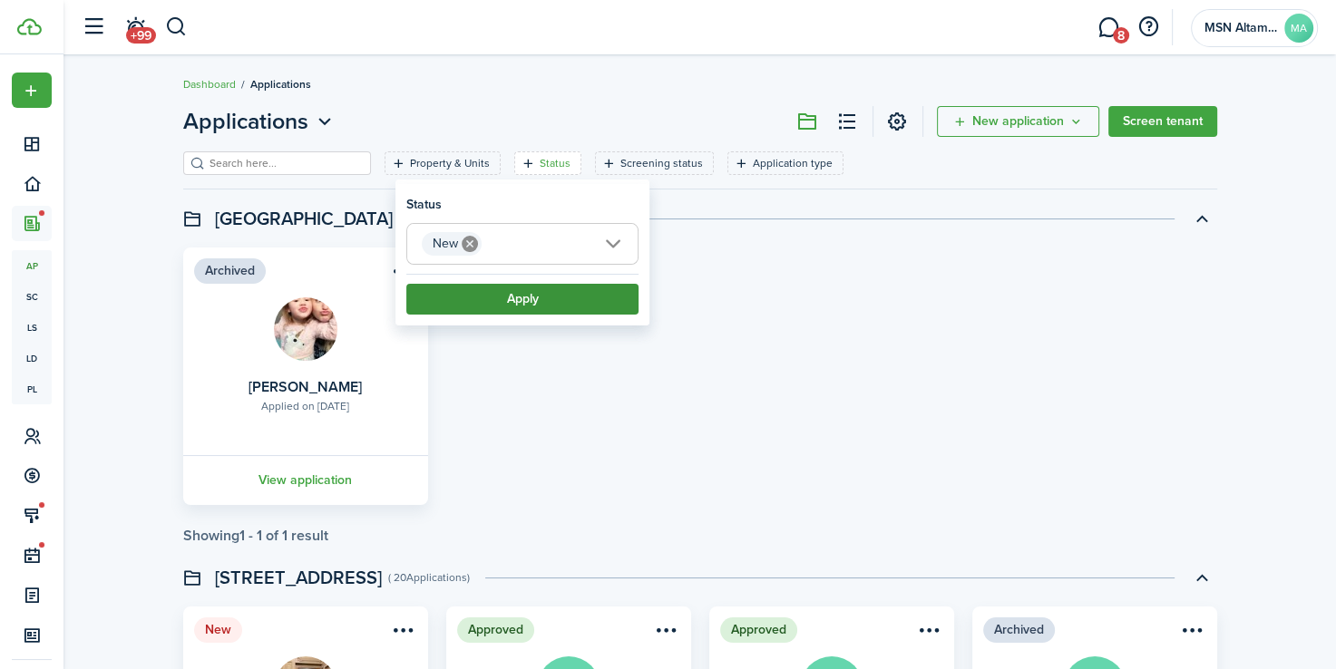
click at [567, 298] on button "Apply" at bounding box center [522, 299] width 232 height 31
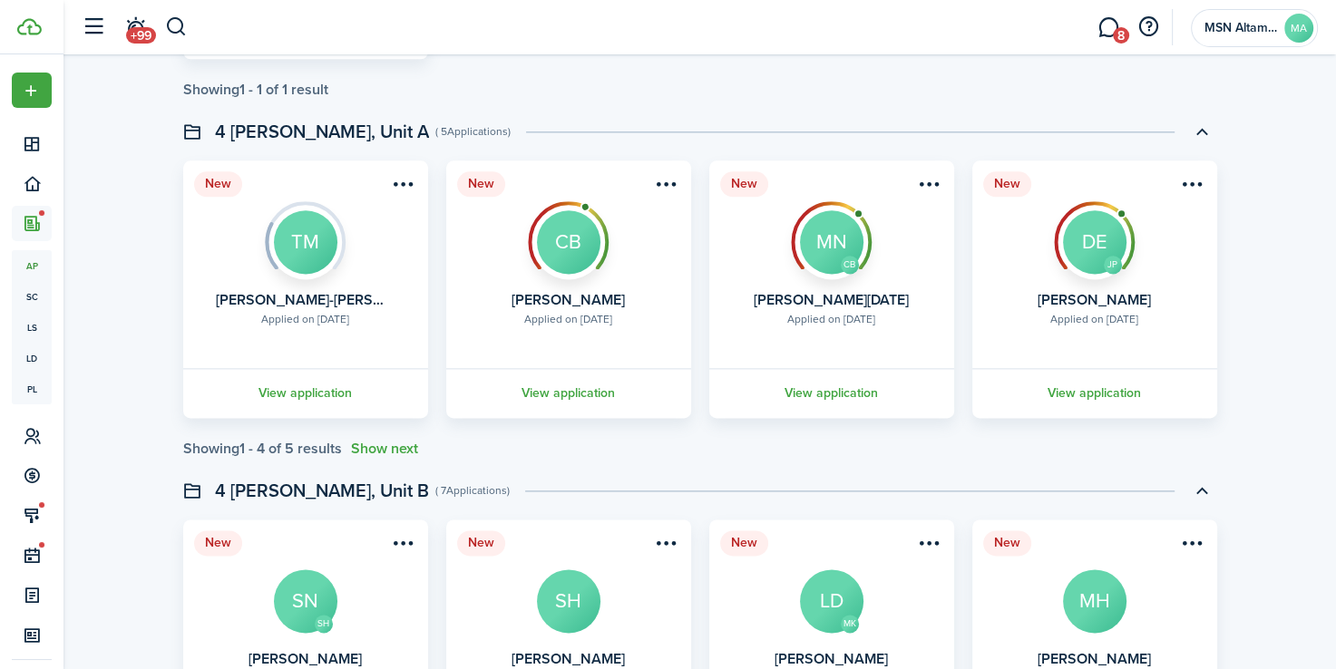
scroll to position [2242, 0]
click at [854, 384] on link "View application" at bounding box center [832, 393] width 250 height 50
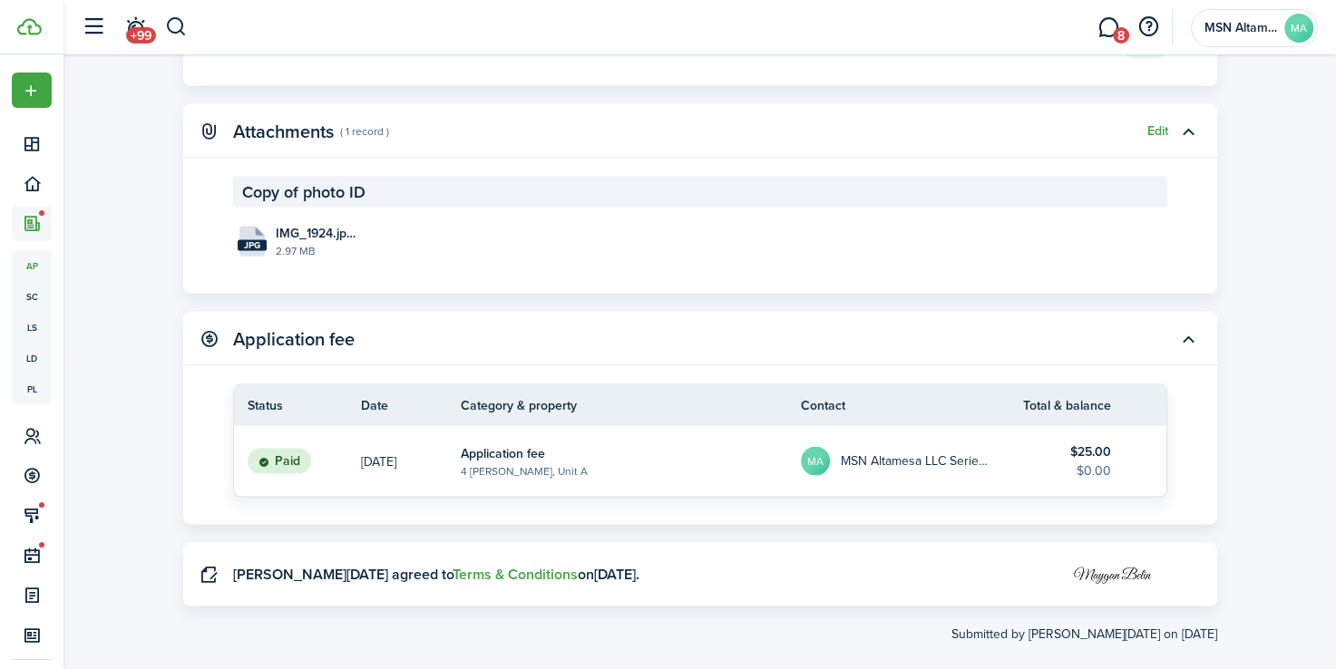
scroll to position [3351, 0]
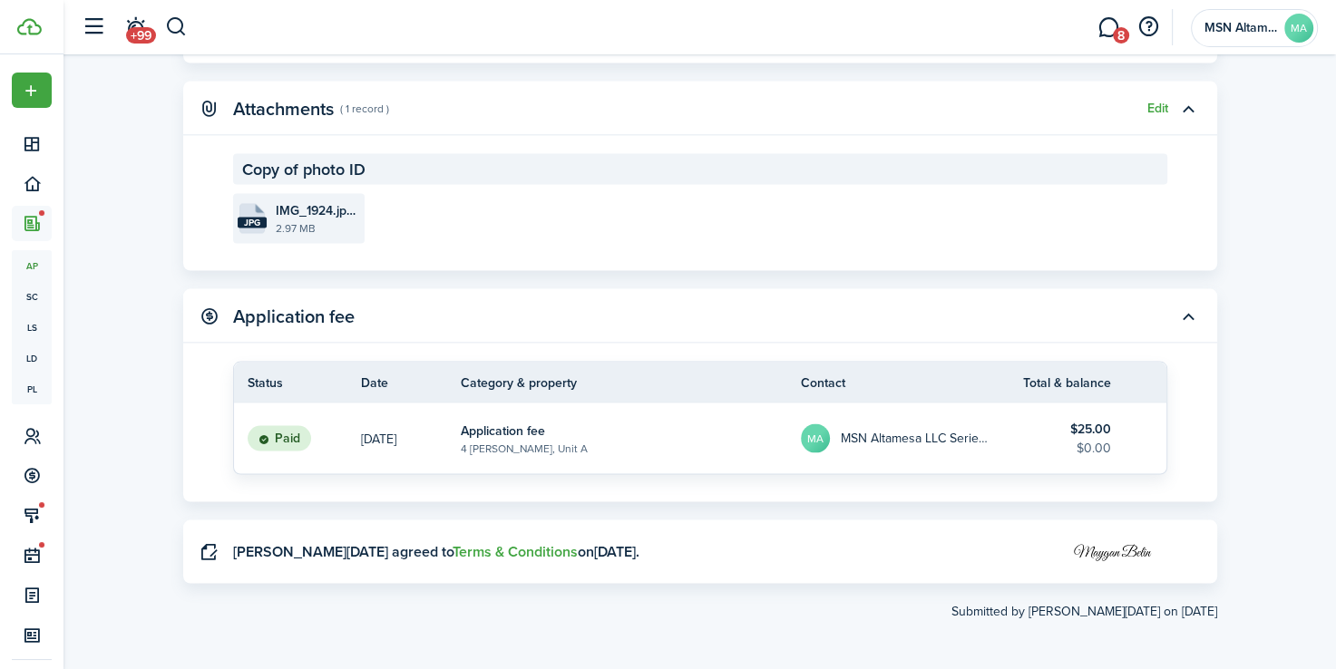
click at [290, 220] on file-size "2.97 MB" at bounding box center [318, 228] width 84 height 16
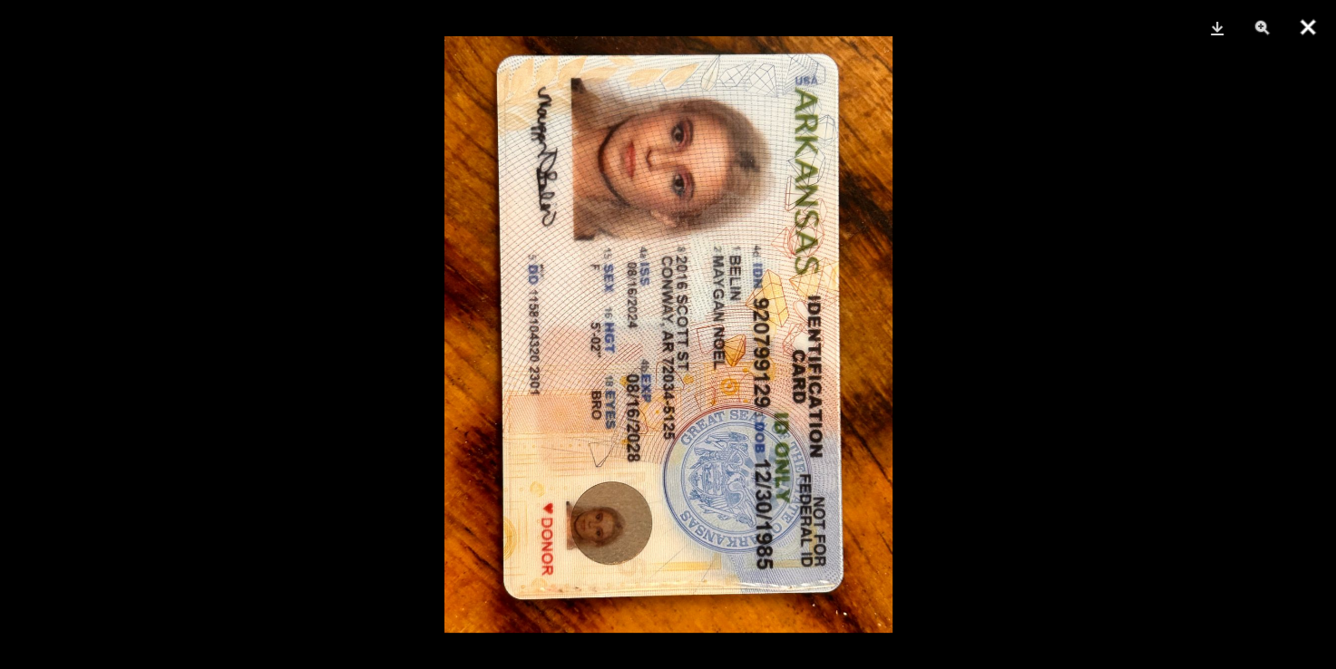
click at [1306, 29] on button "Close" at bounding box center [1307, 27] width 45 height 54
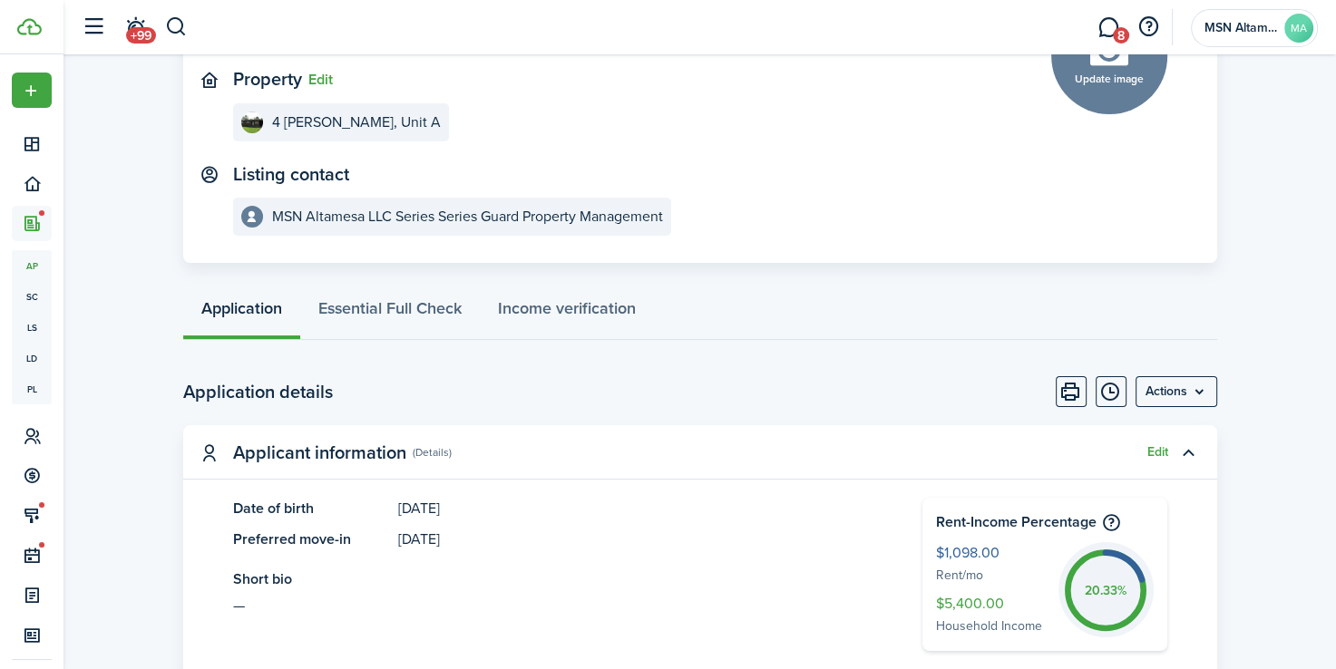
scroll to position [0, 0]
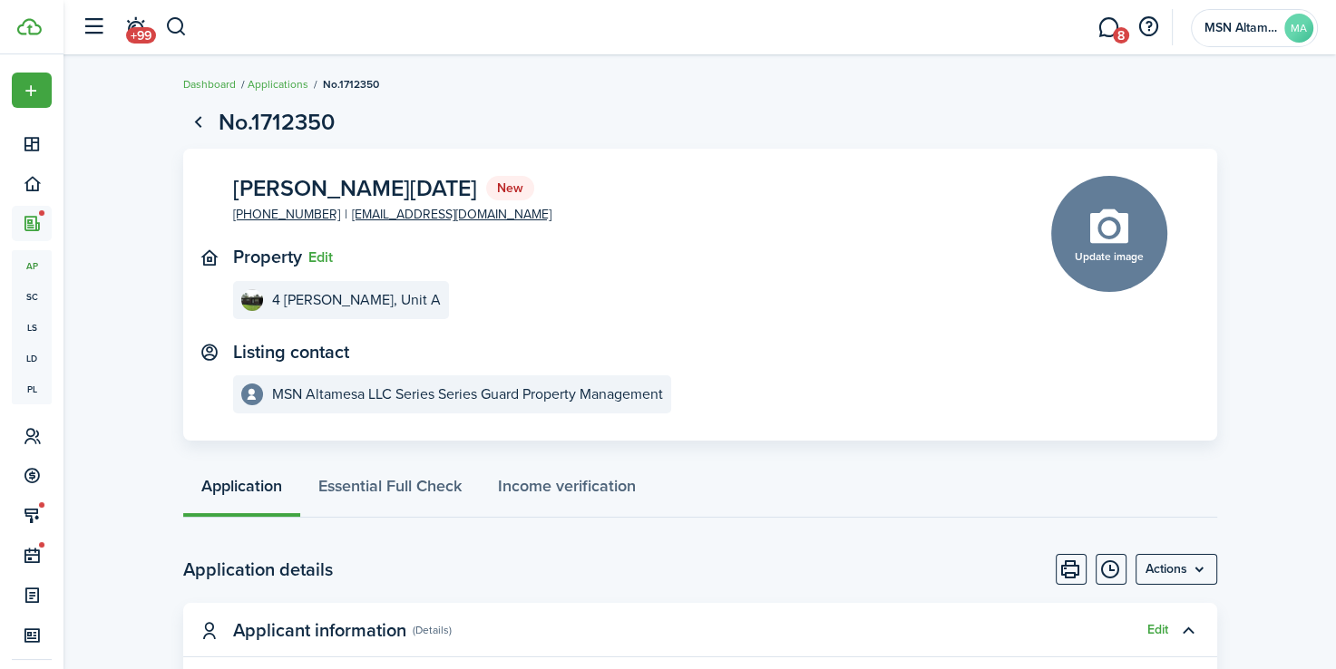
drag, startPoint x: 170, startPoint y: 30, endPoint x: 309, endPoint y: 53, distance: 141.5
click at [309, 53] on header-wrapper "+99 8 MSN Altamesa LLC Series Series Guard Property Management MA" at bounding box center [695, 27] width 1245 height 54
click at [182, 24] on button "button" at bounding box center [176, 27] width 23 height 31
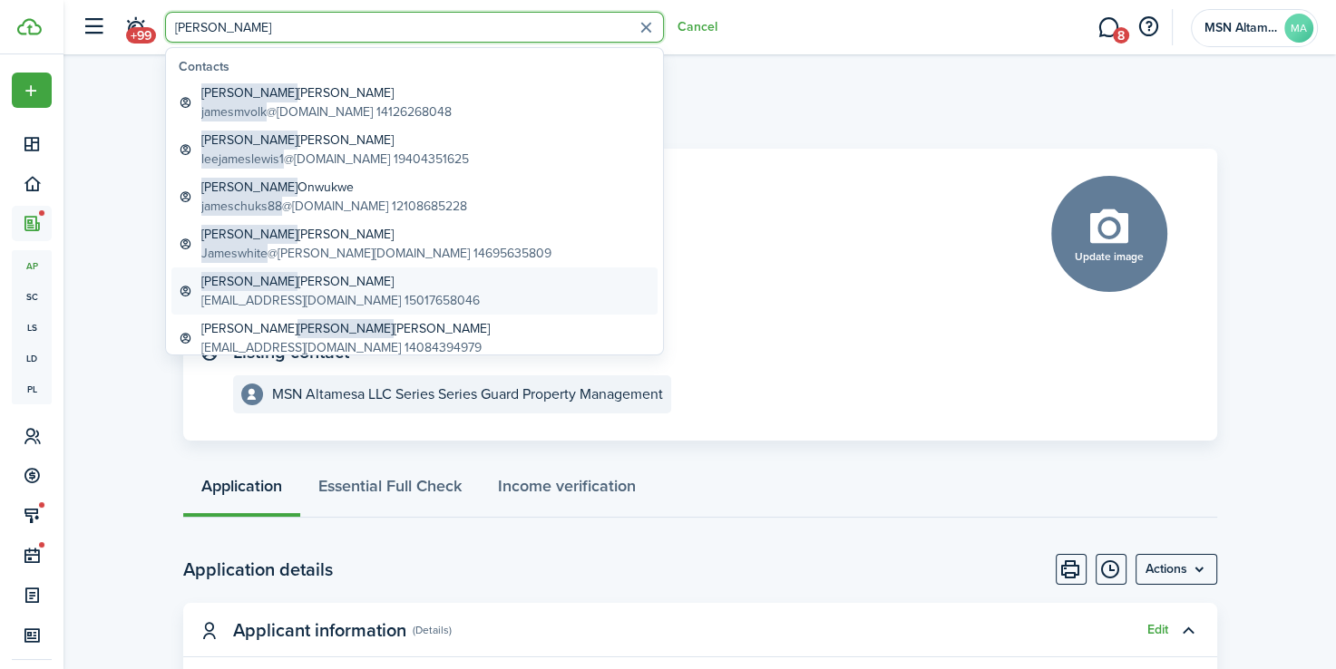
type input "[PERSON_NAME]"
click at [239, 281] on global-search-item-title "[PERSON_NAME]" at bounding box center [340, 281] width 278 height 19
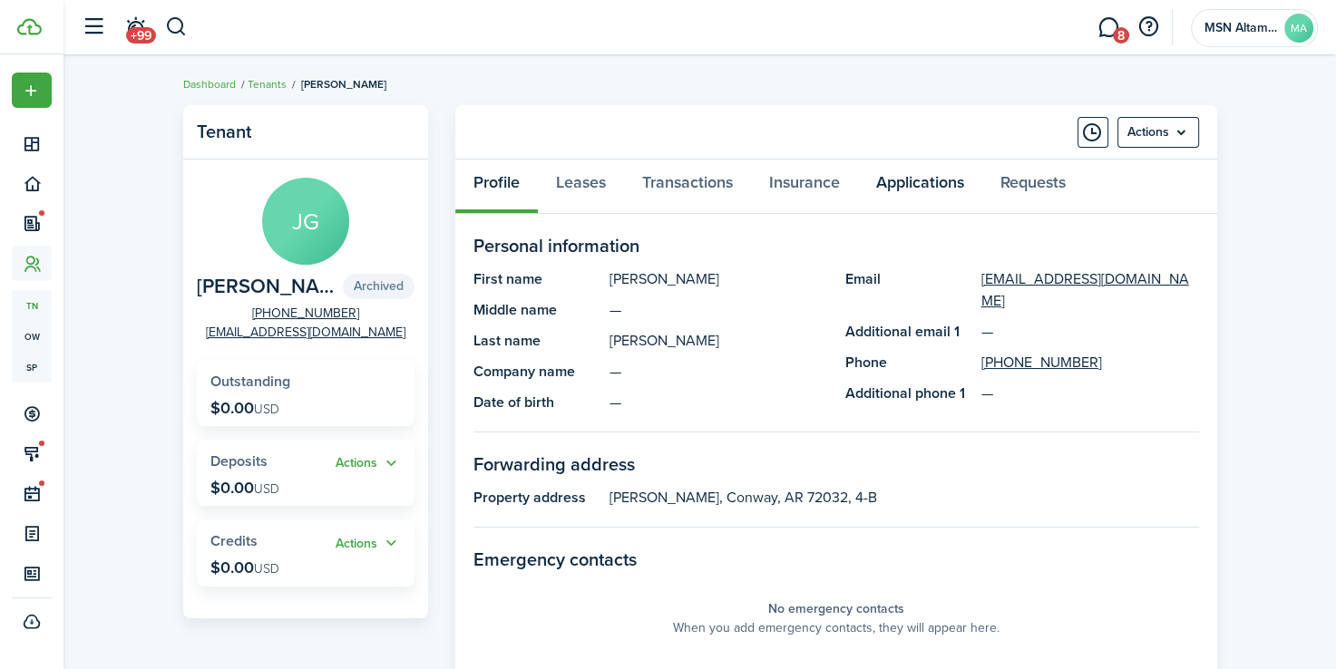
click at [922, 176] on link "Applications" at bounding box center [920, 187] width 124 height 54
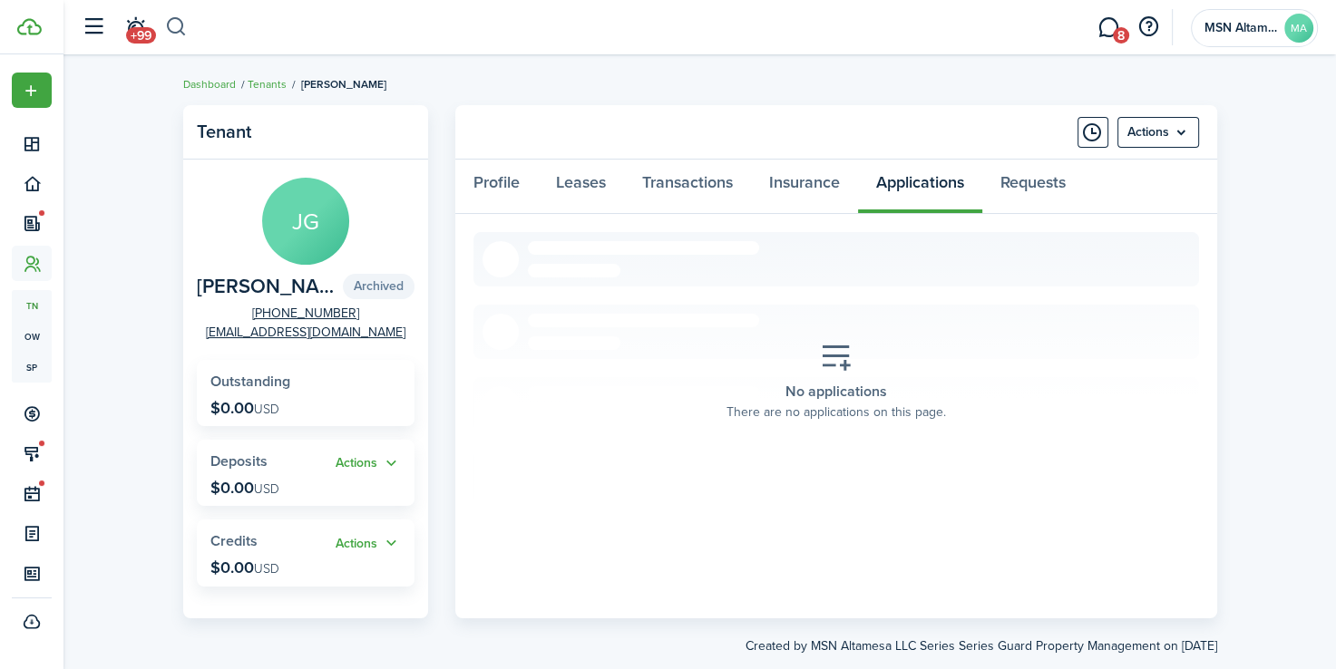
click at [177, 31] on button "button" at bounding box center [176, 27] width 23 height 31
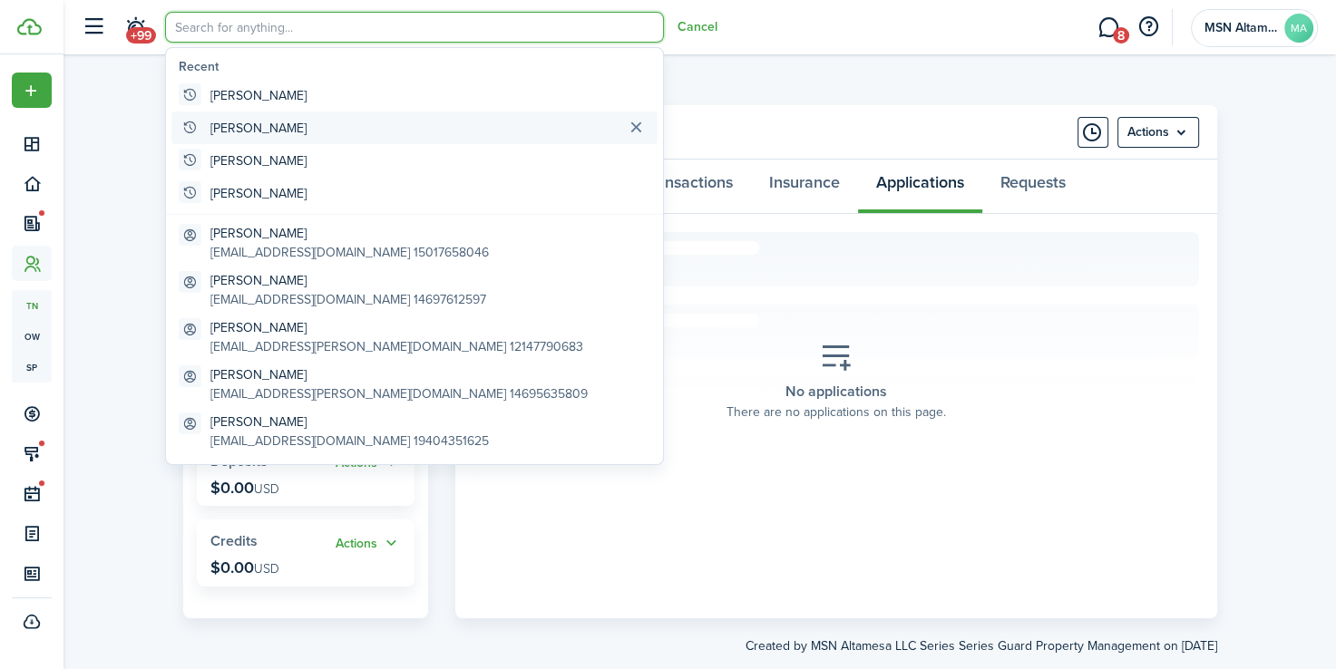
click at [256, 123] on global-search-item-title "[PERSON_NAME]" at bounding box center [258, 128] width 96 height 19
type input "[PERSON_NAME]"
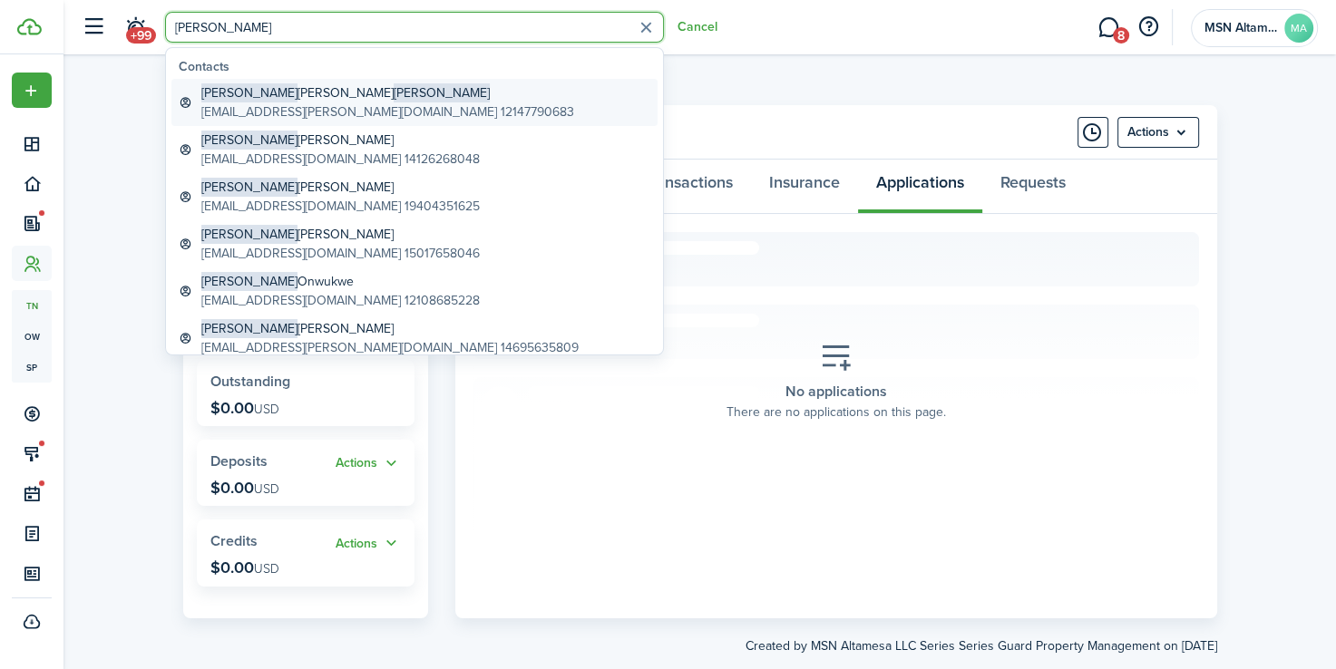
click at [253, 96] on global-search-item-title "[PERSON_NAME]" at bounding box center [387, 92] width 373 height 19
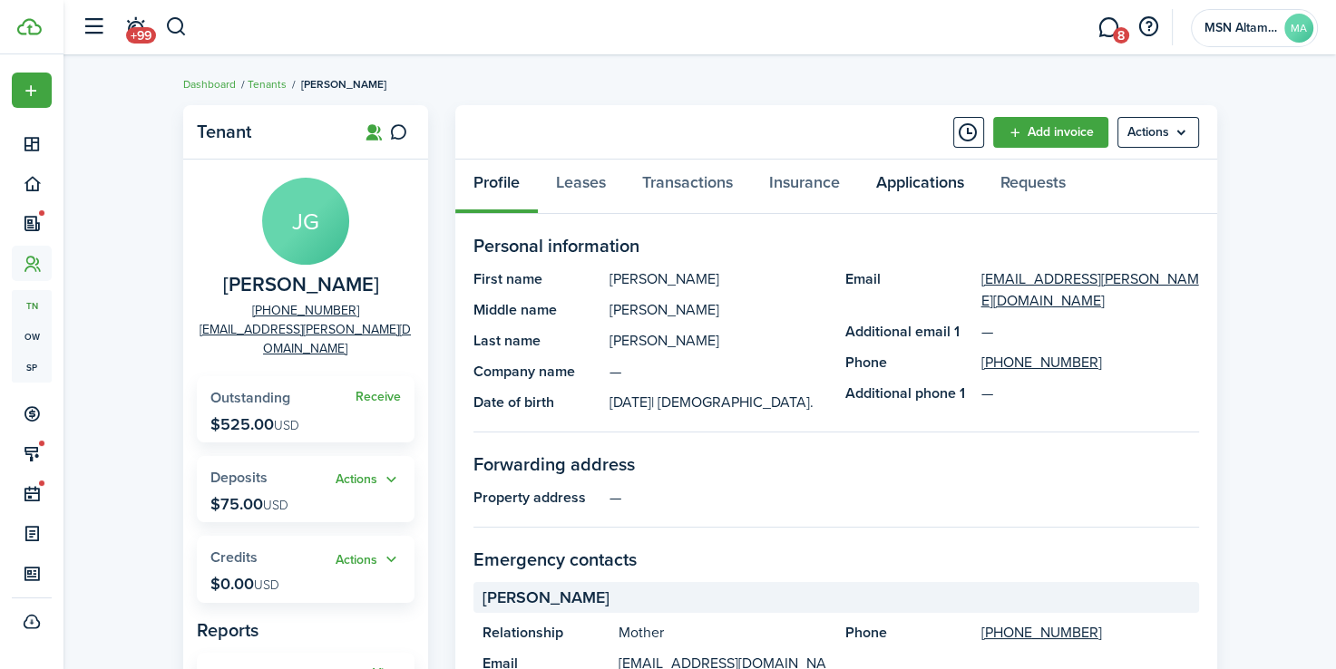
click at [925, 178] on link "Applications" at bounding box center [920, 187] width 124 height 54
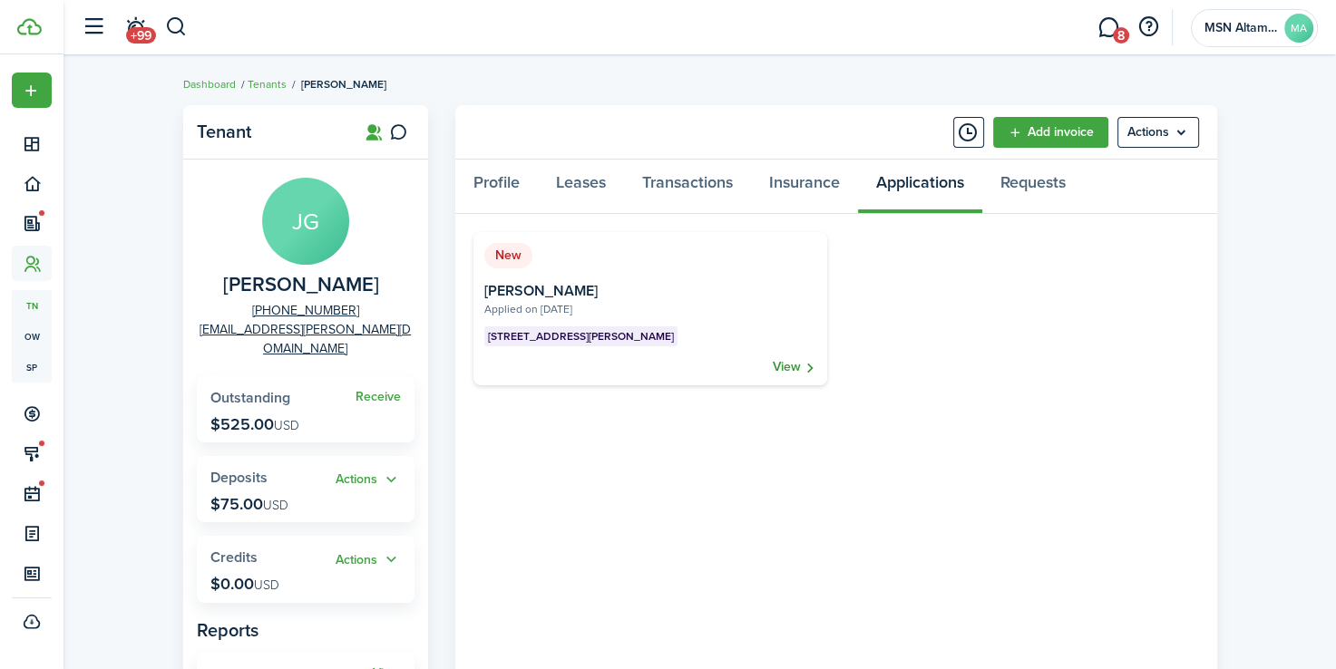
click at [785, 366] on link "View" at bounding box center [795, 367] width 44 height 18
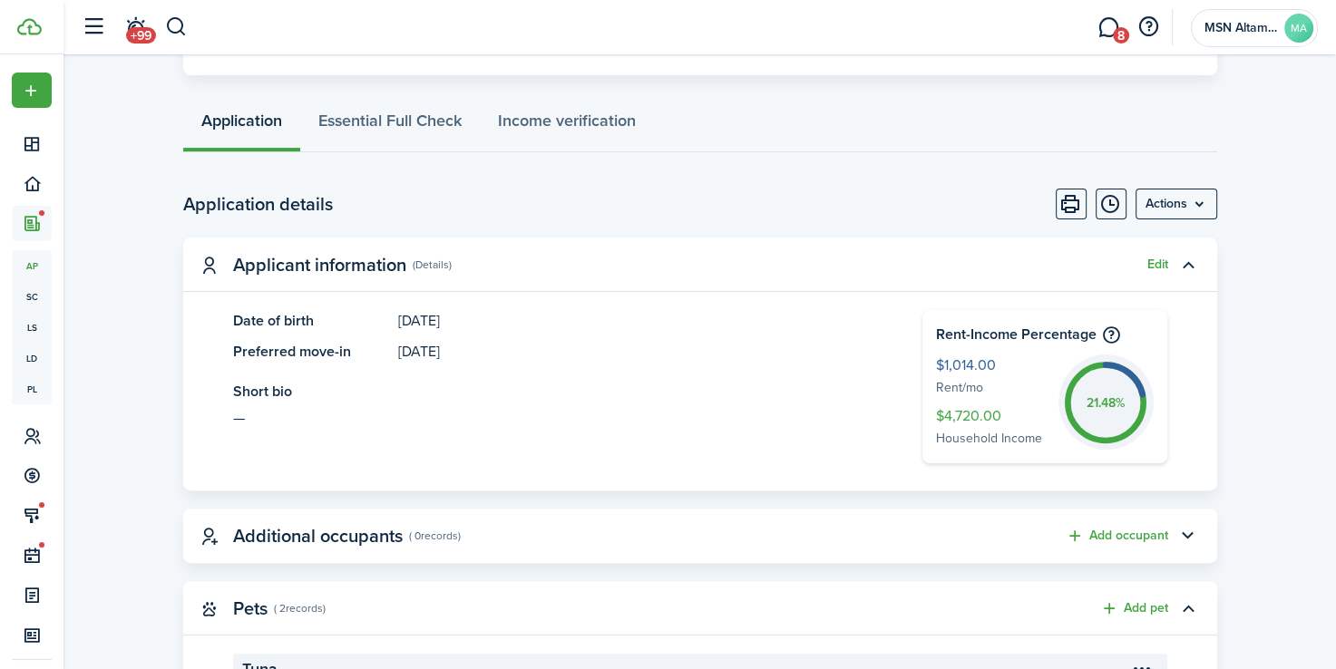
scroll to position [395, 0]
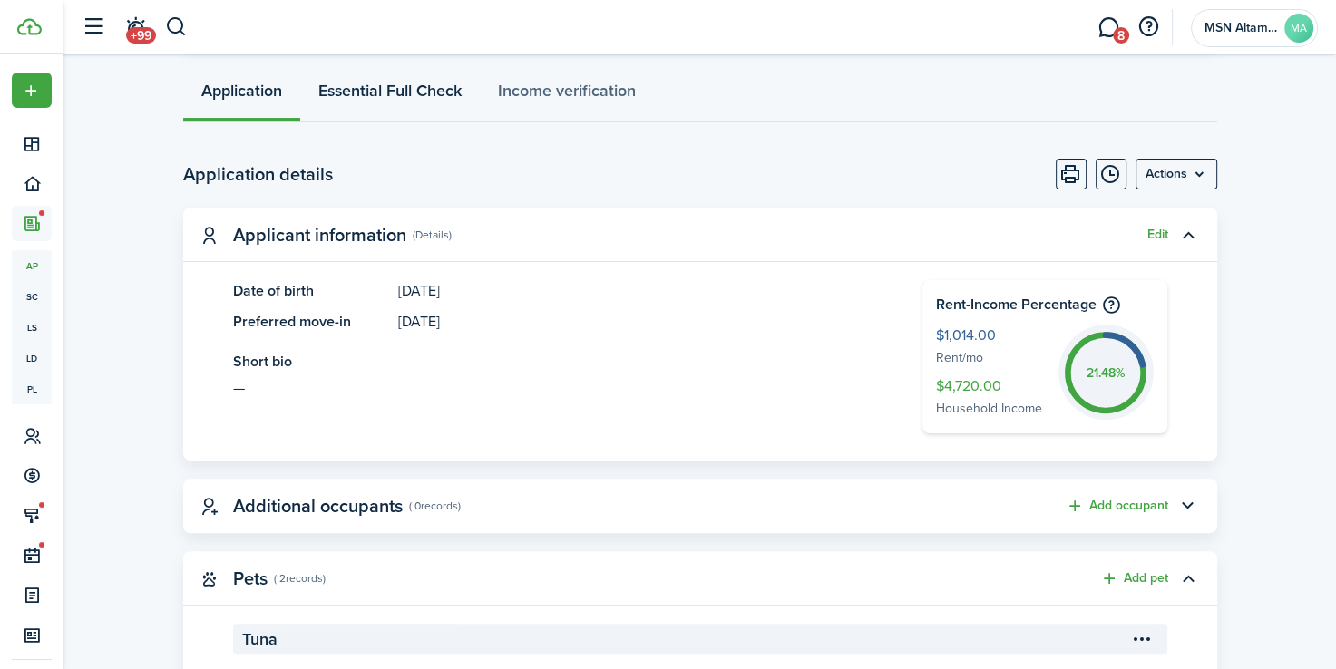
click at [409, 104] on link "Essential Full Check" at bounding box center [390, 95] width 180 height 54
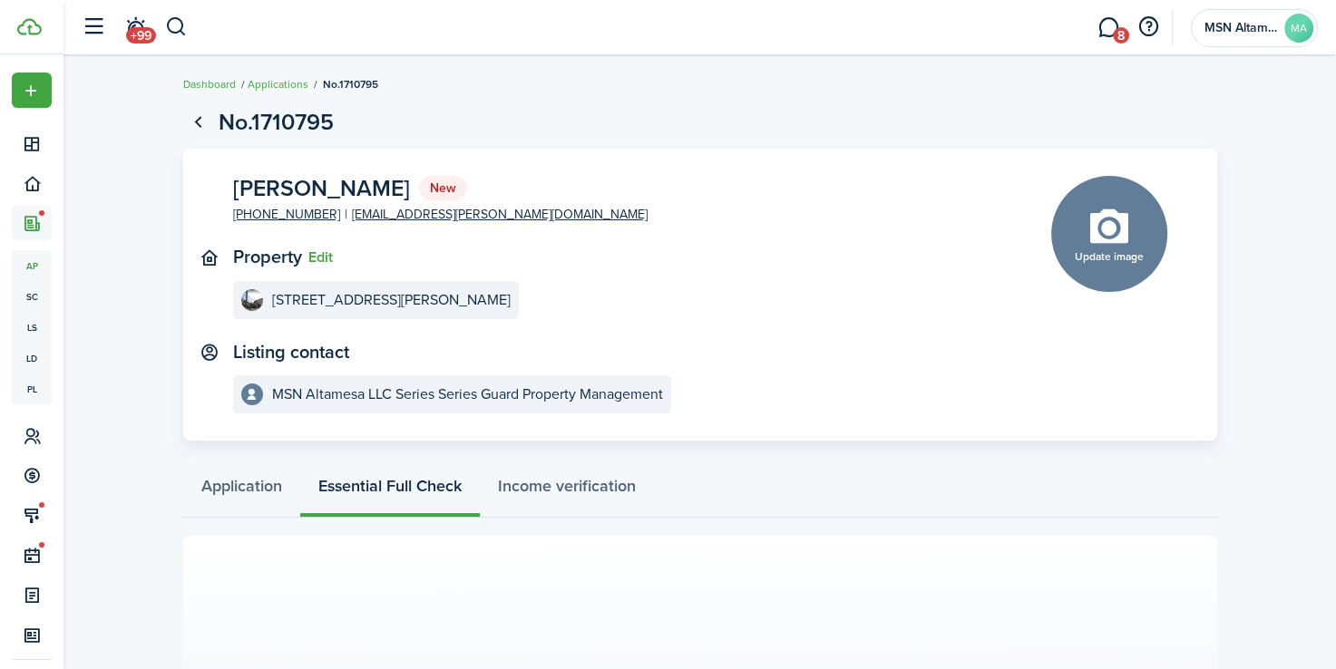
scroll to position [207, 0]
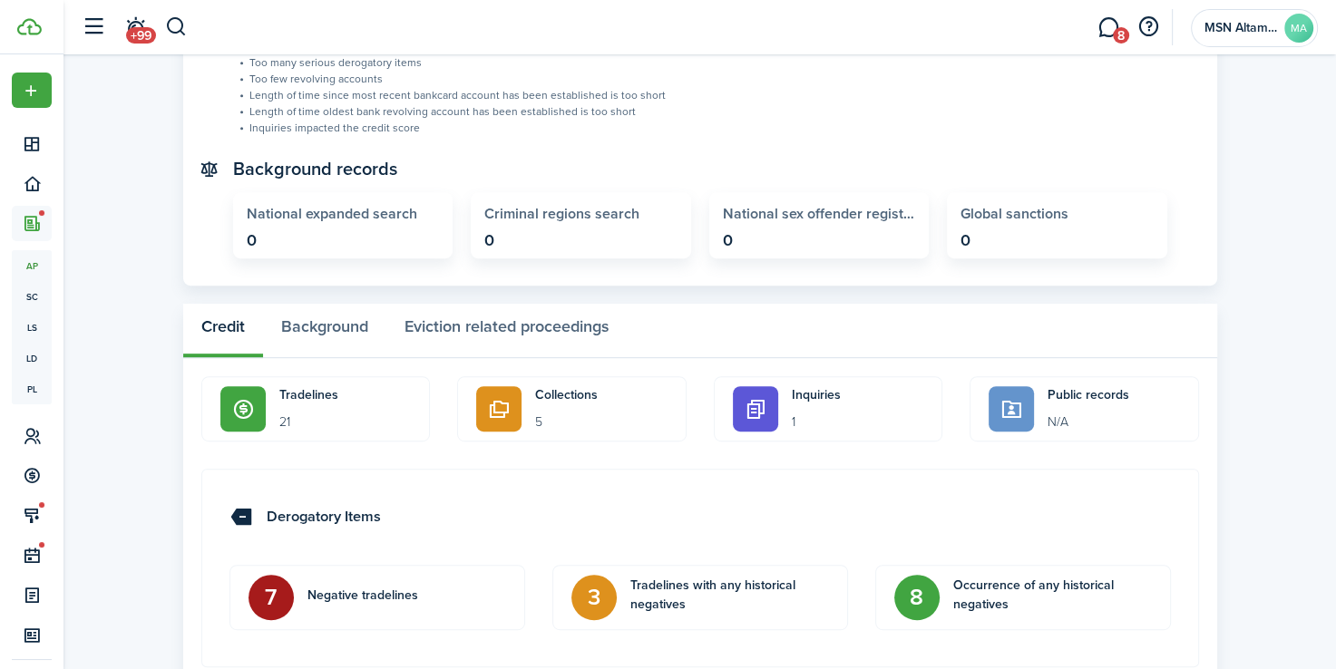
scroll to position [813, 0]
click at [316, 327] on button "Background" at bounding box center [324, 332] width 123 height 54
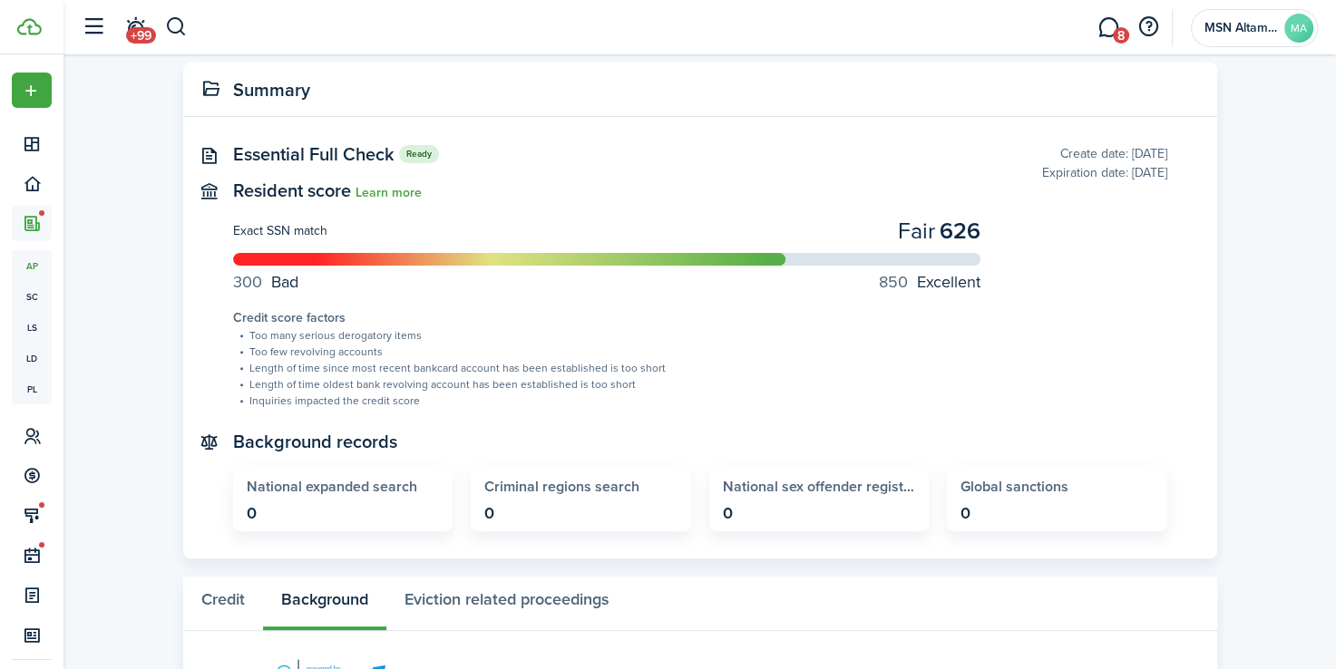
scroll to position [678, 0]
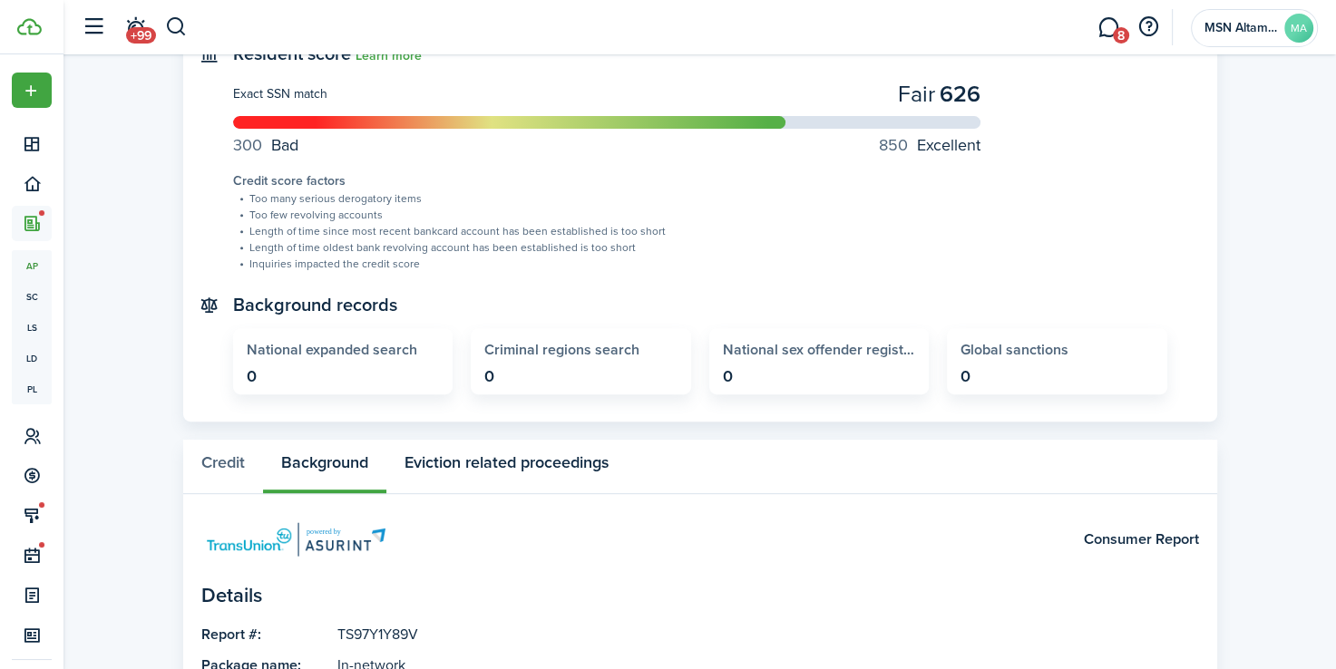
click at [492, 457] on button "Eviction related proceedings" at bounding box center [506, 467] width 240 height 54
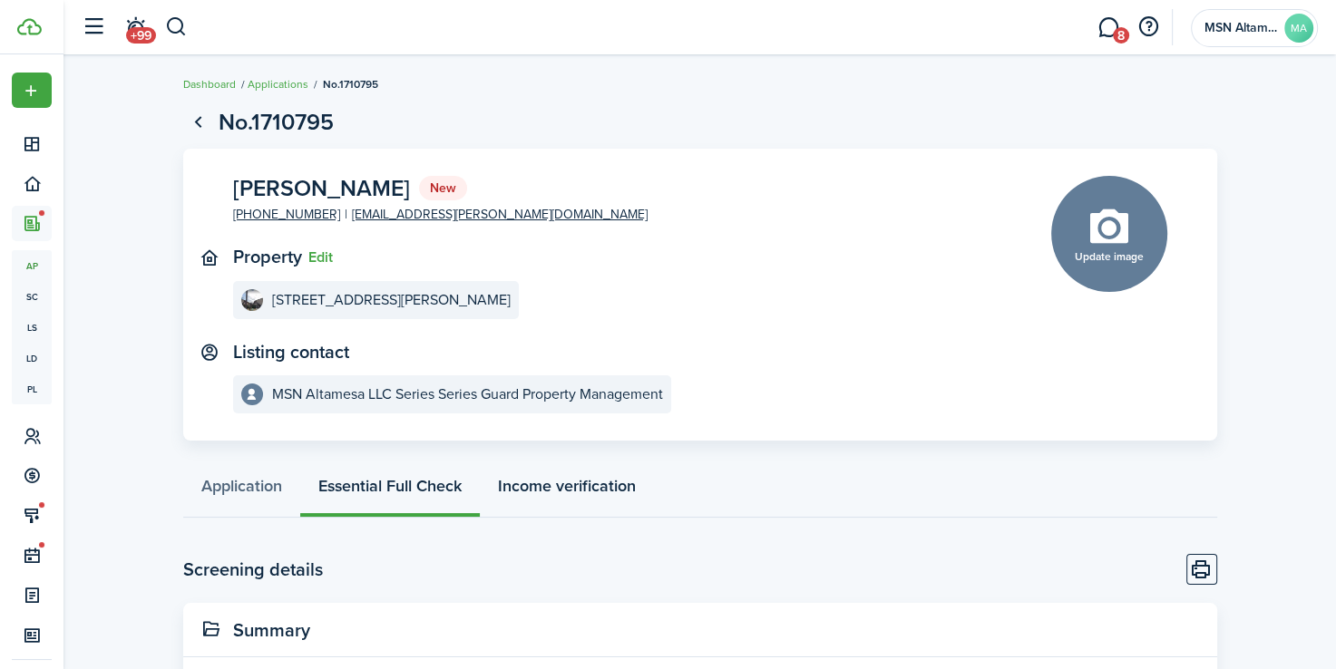
click at [624, 492] on link "Income verification" at bounding box center [567, 490] width 174 height 54
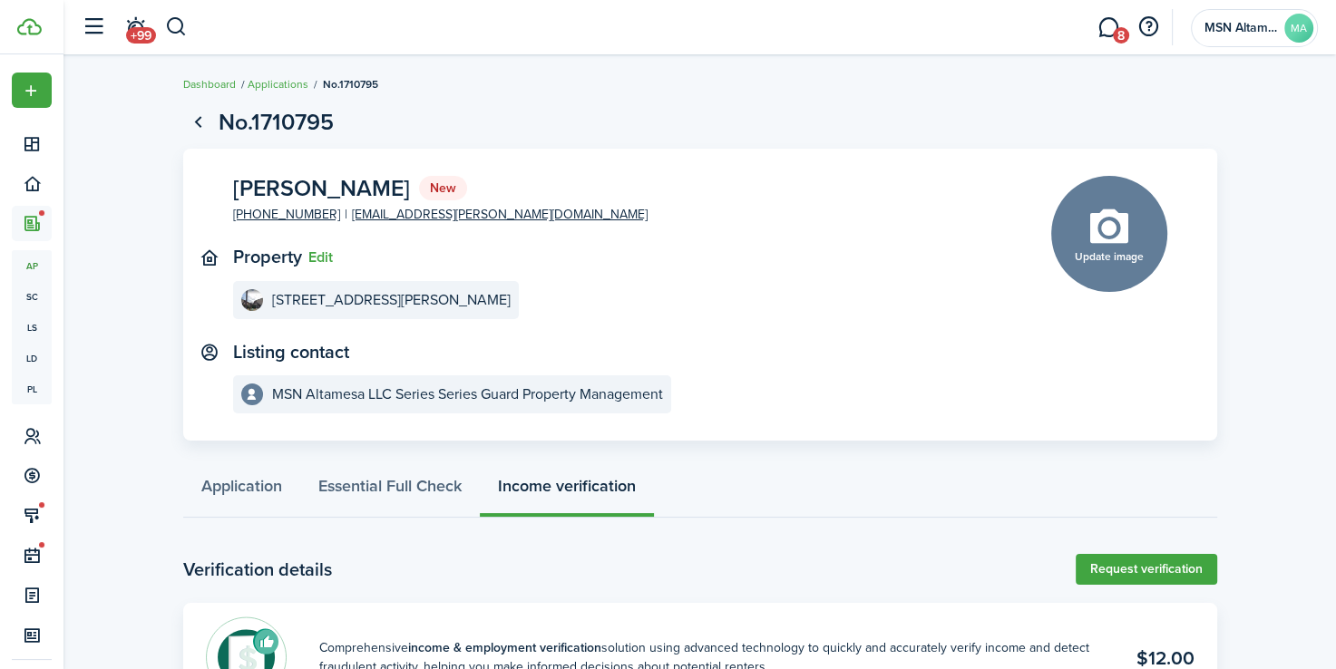
scroll to position [83, 0]
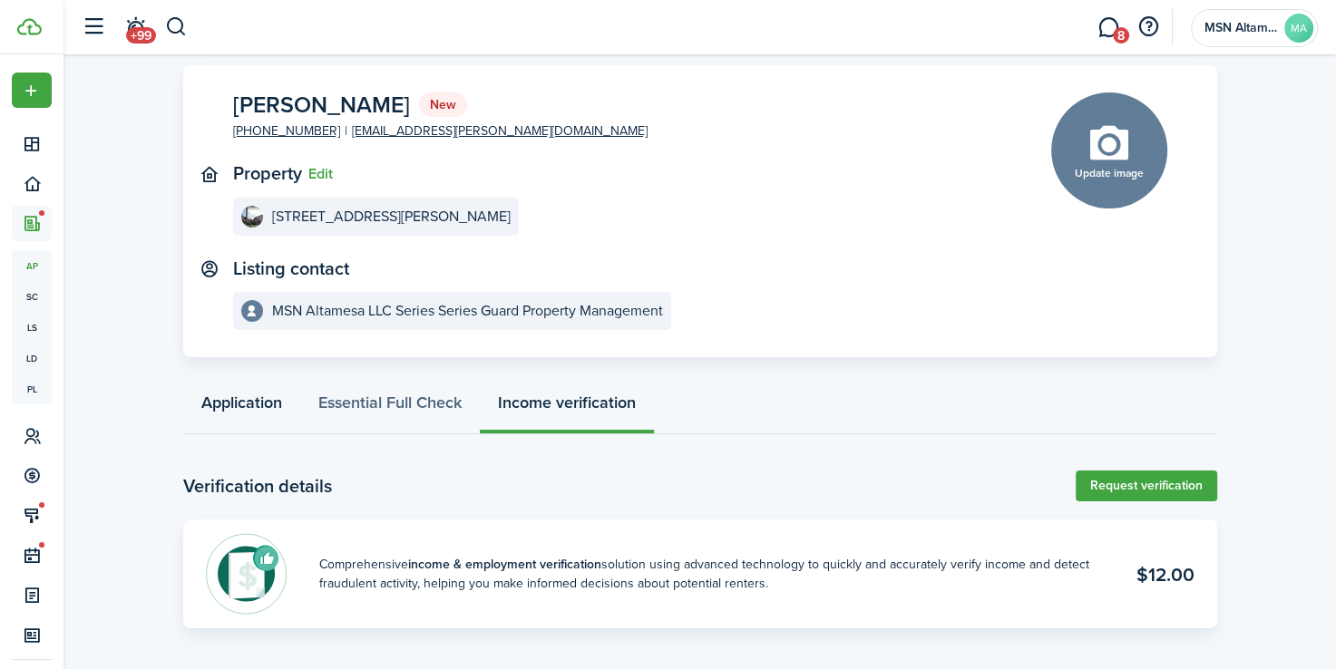
click at [265, 397] on link "Application" at bounding box center [241, 407] width 117 height 54
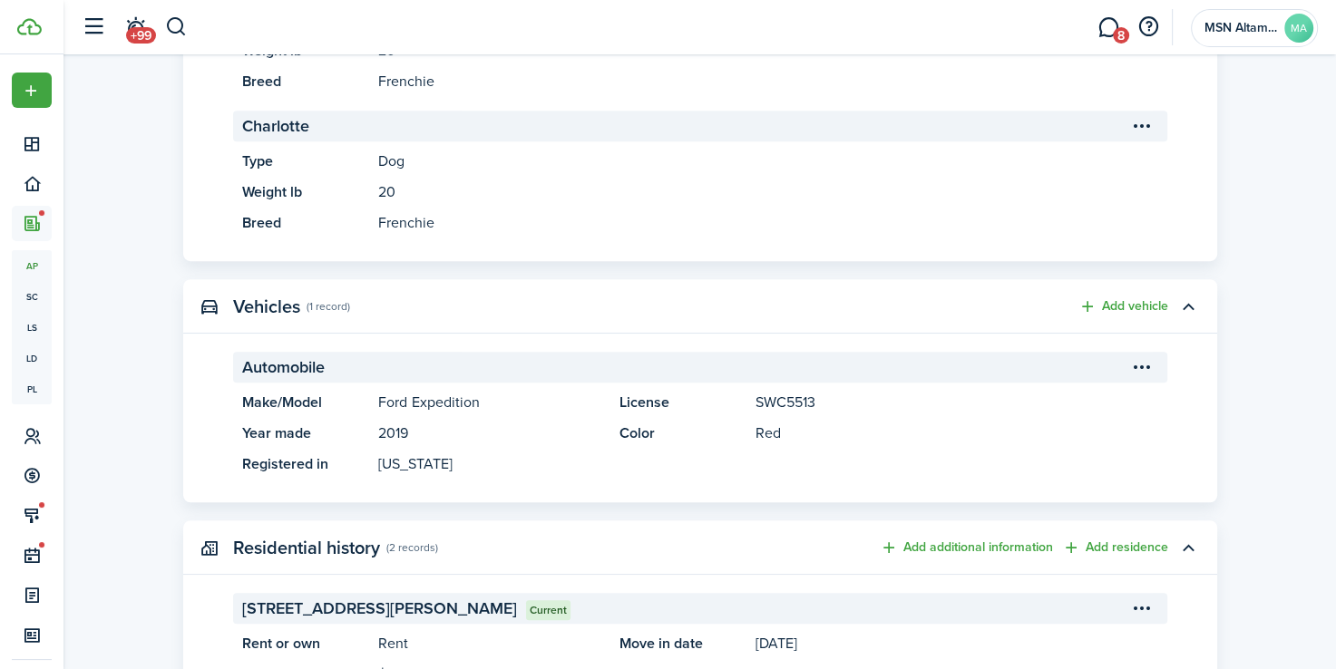
scroll to position [1047, 0]
